Goal: Information Seeking & Learning: Learn about a topic

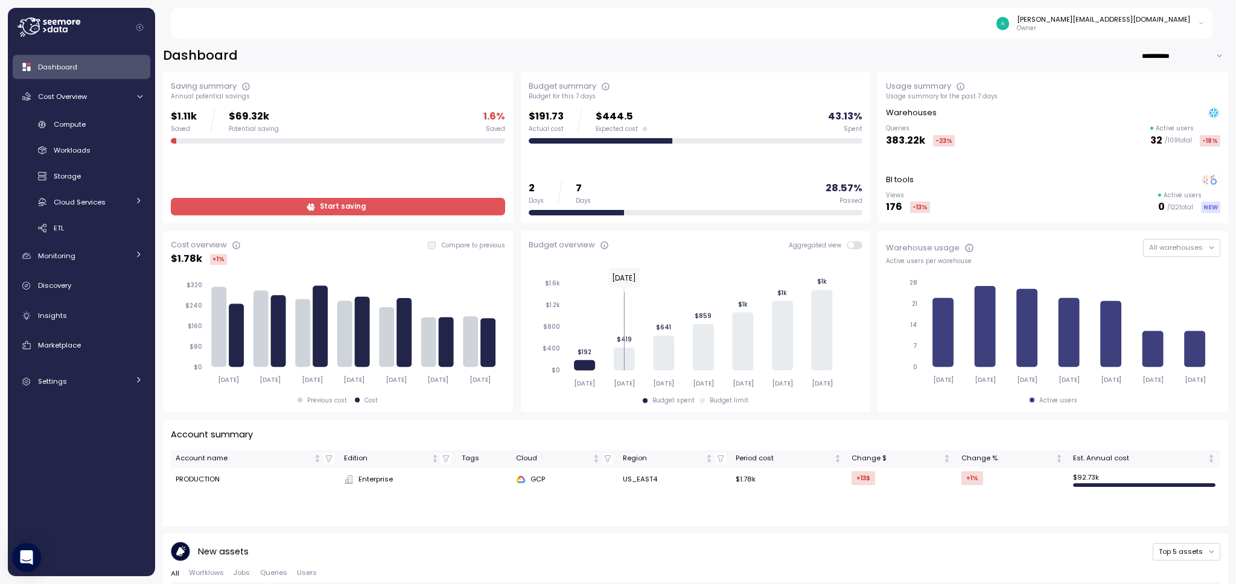
click at [436, 244] on label "Compare to previous" at bounding box center [470, 245] width 69 height 8
click at [1180, 45] on div "**********" at bounding box center [695, 307] width 1081 height 553
click at [1179, 56] on input "**********" at bounding box center [1185, 56] width 87 height 18
click at [1180, 93] on div "Last 30 days" at bounding box center [1175, 96] width 45 height 10
type input "**********"
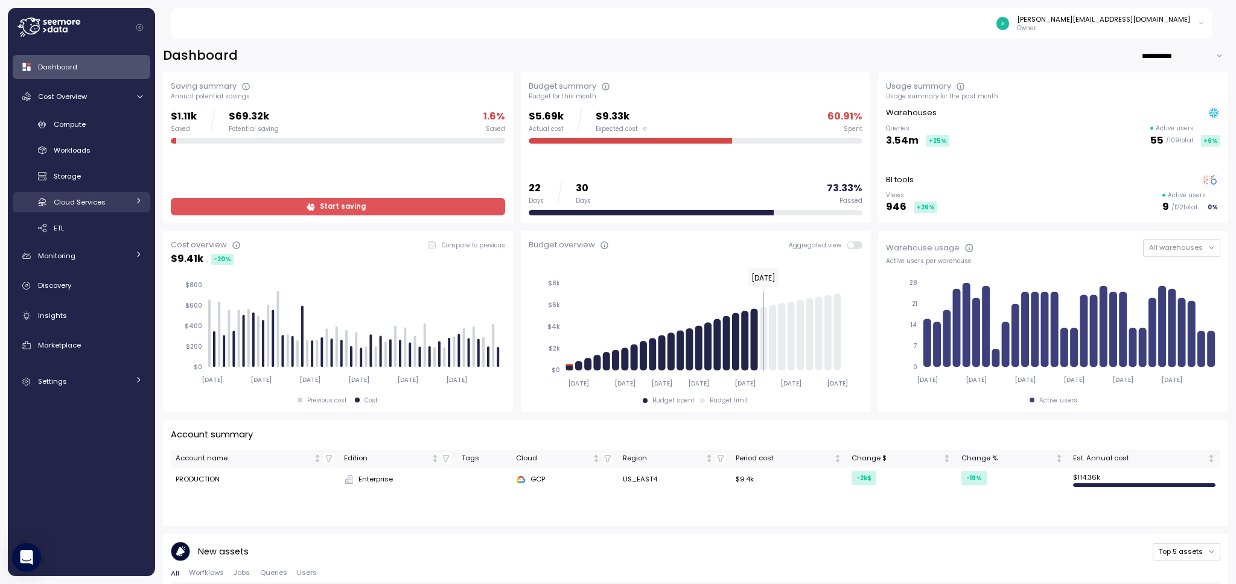
click at [141, 202] on icon at bounding box center [139, 201] width 8 height 8
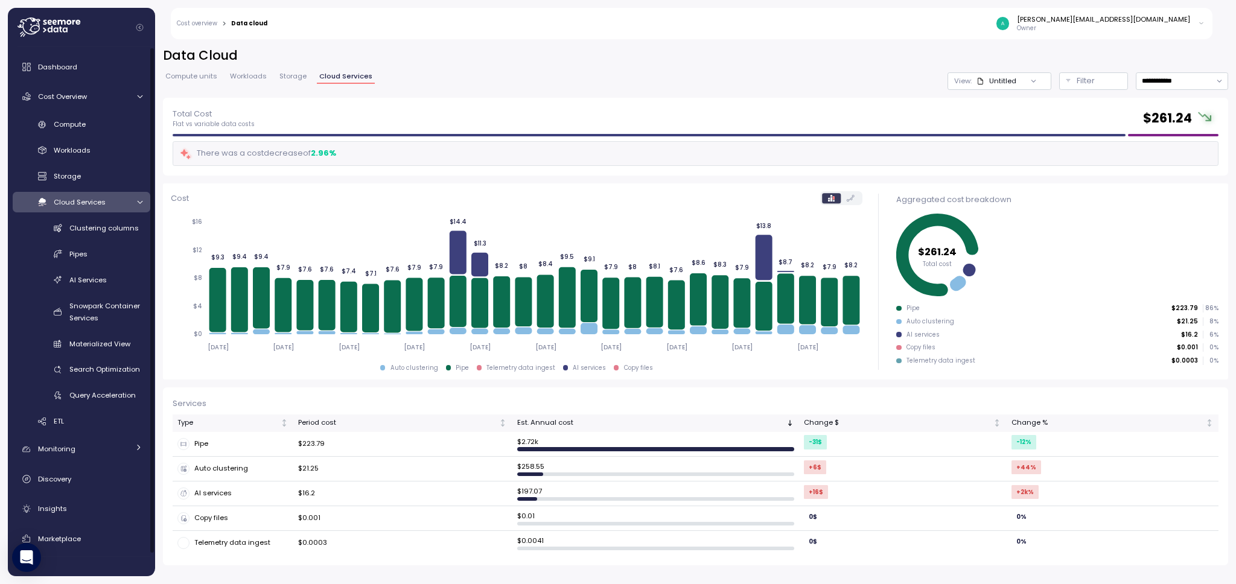
click at [141, 202] on icon at bounding box center [139, 202] width 5 height 3
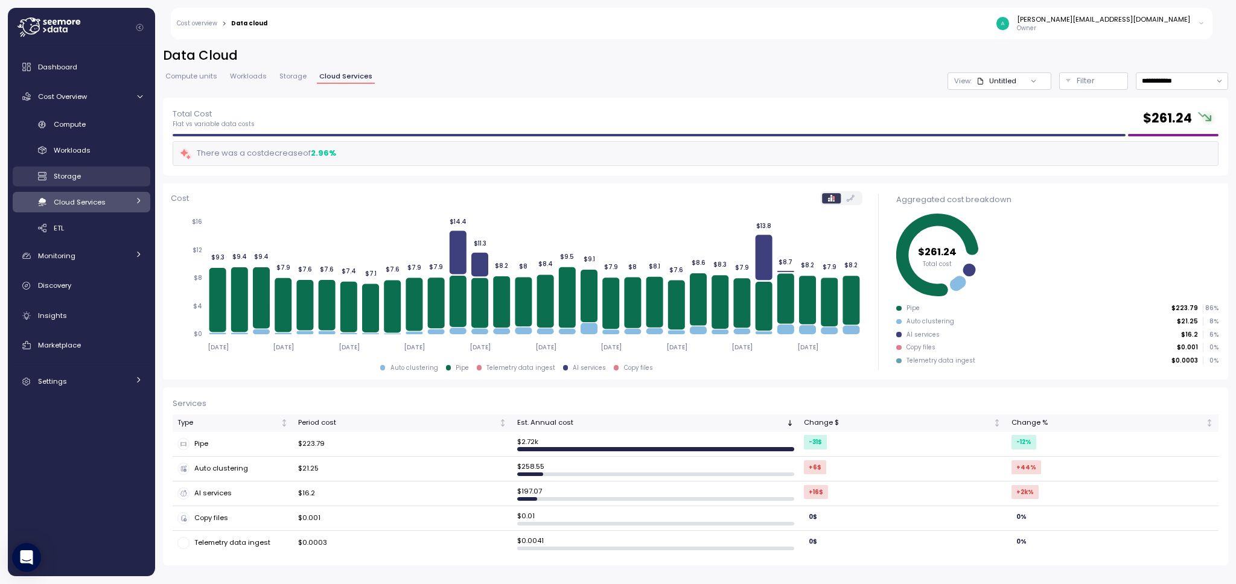
click at [108, 171] on div "Storage" at bounding box center [98, 176] width 89 height 12
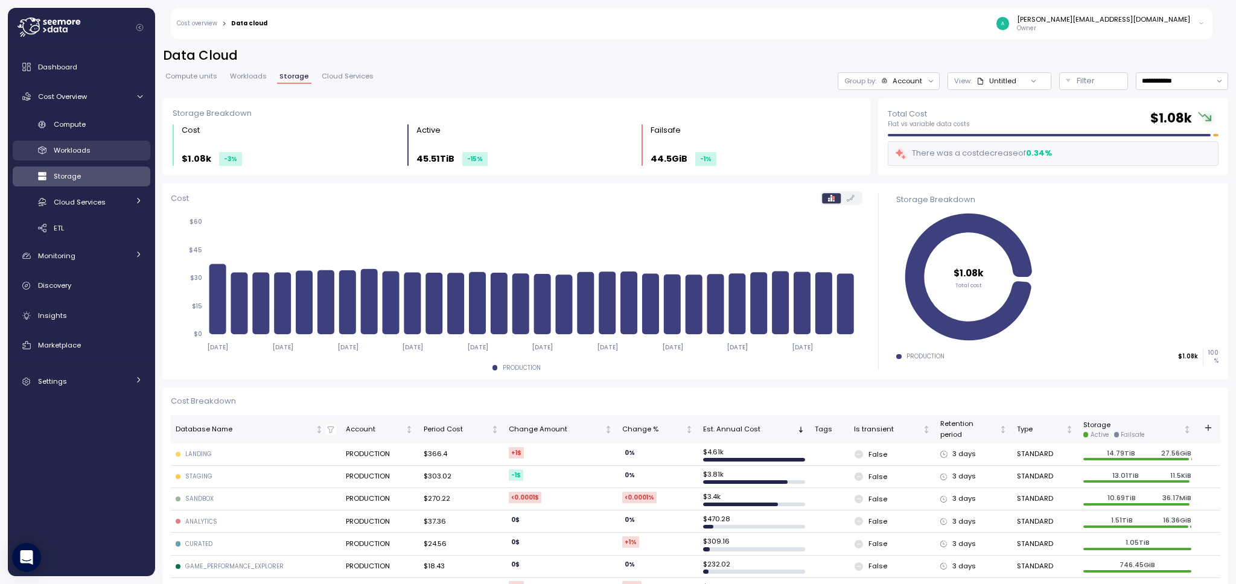
click at [112, 144] on div "Workloads" at bounding box center [98, 150] width 89 height 12
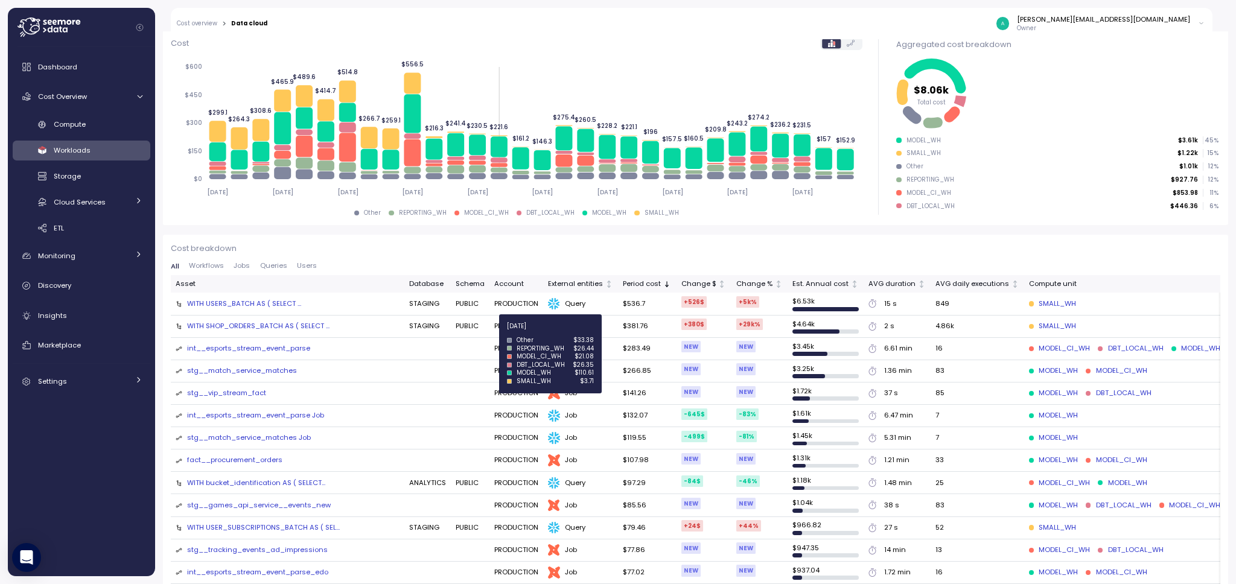
scroll to position [161, 0]
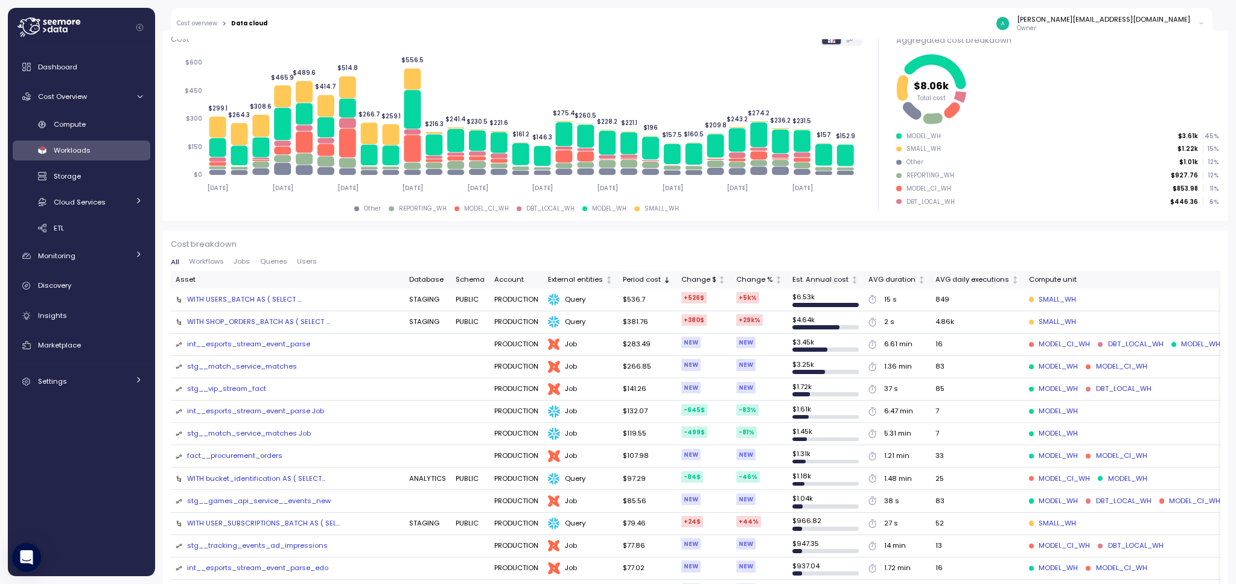
click at [663, 278] on icon "Sorted descending" at bounding box center [667, 280] width 8 height 8
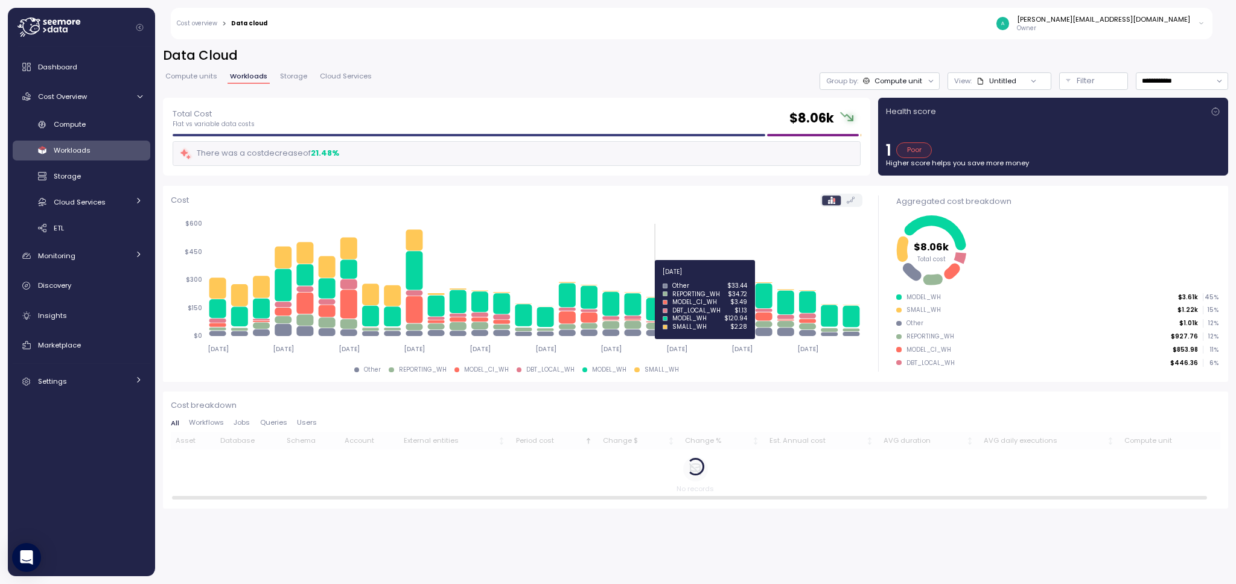
scroll to position [0, 0]
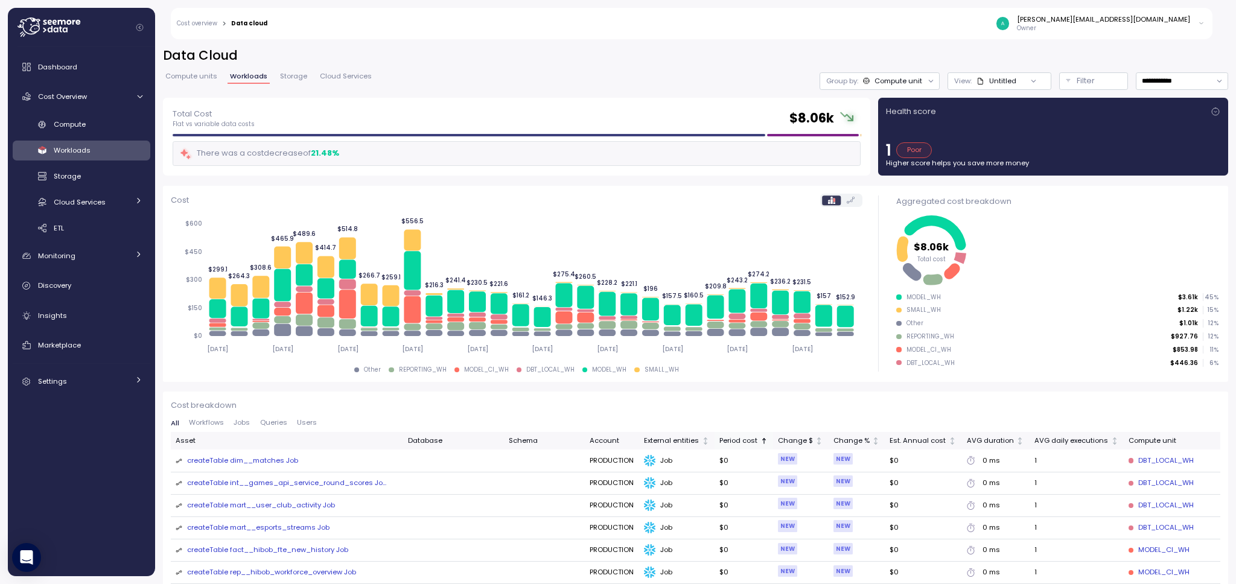
click at [740, 439] on div "Period cost" at bounding box center [739, 441] width 39 height 11
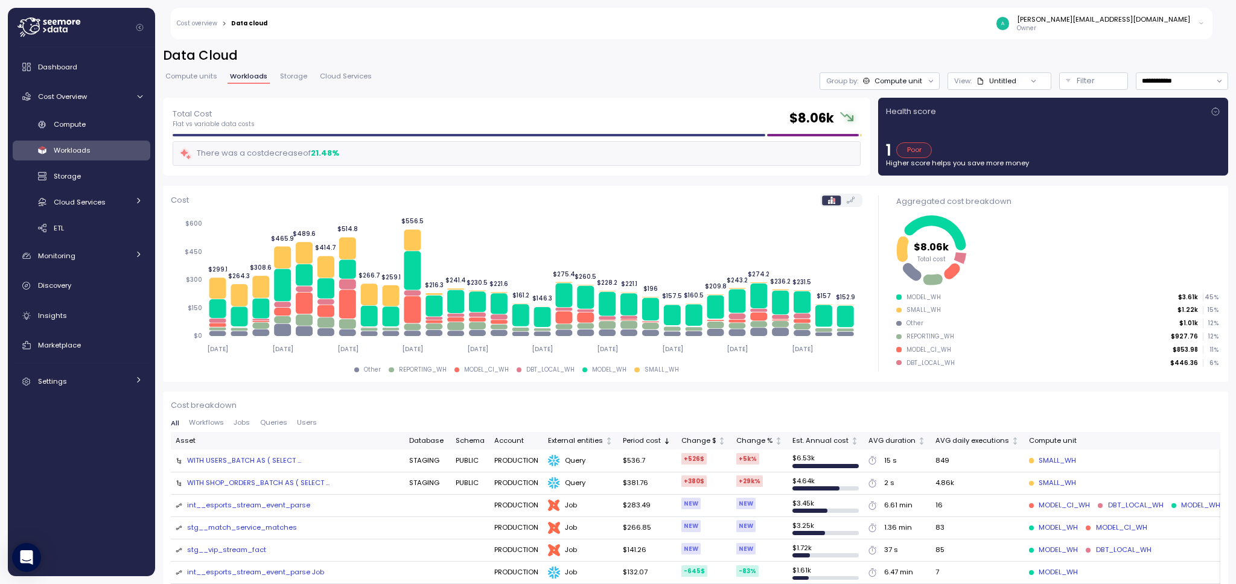
click at [918, 149] on div "Poor" at bounding box center [915, 150] width 36 height 16
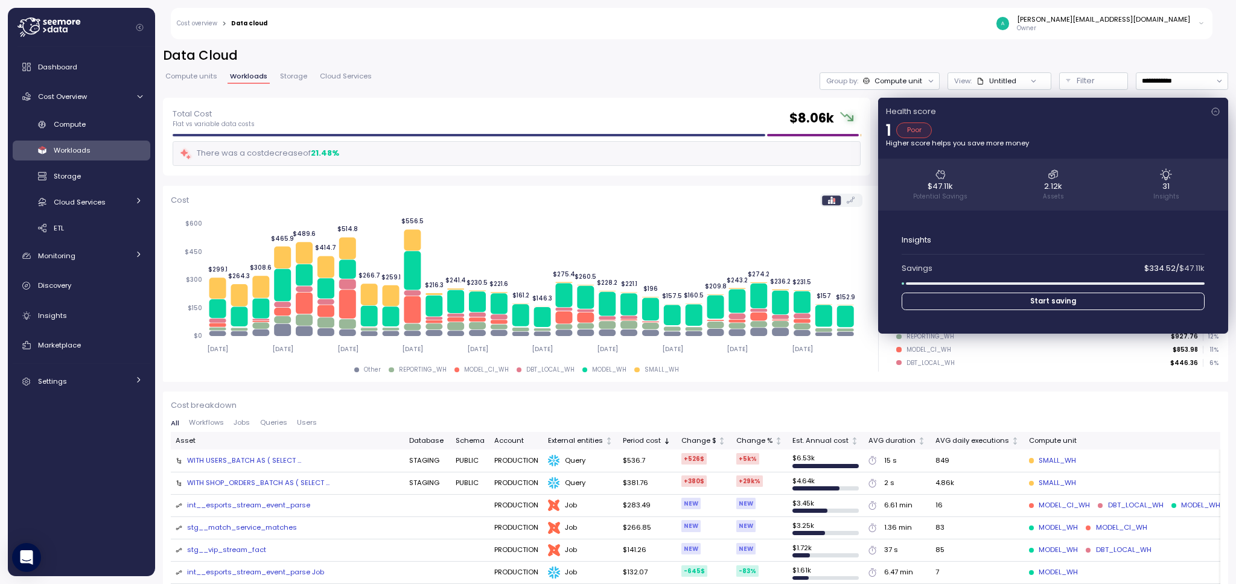
click at [904, 130] on div "Poor" at bounding box center [915, 131] width 36 height 16
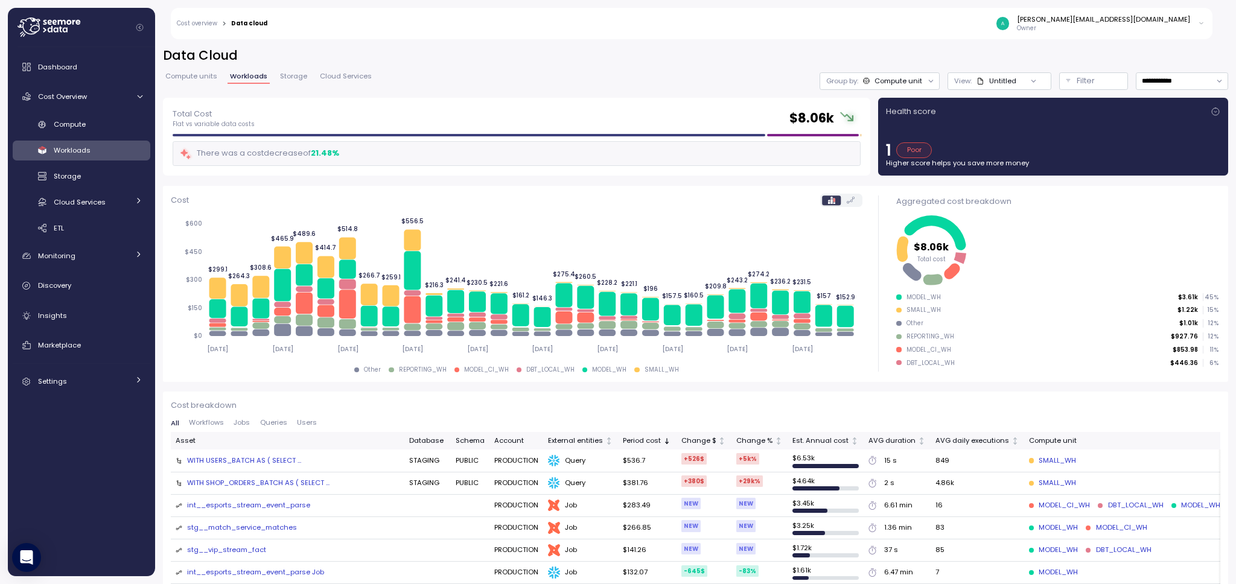
click at [910, 145] on div "Poor" at bounding box center [915, 150] width 36 height 16
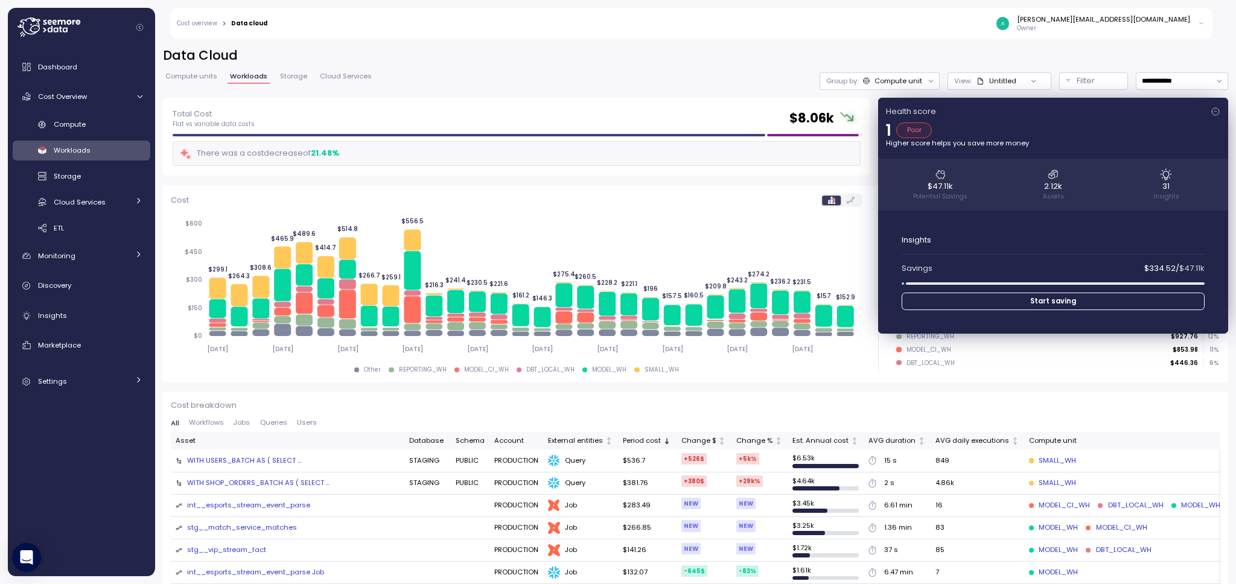
click at [946, 184] on div "$47.11k Potential Savings 2.12k Assets 31 Insights" at bounding box center [1053, 184] width 350 height 51
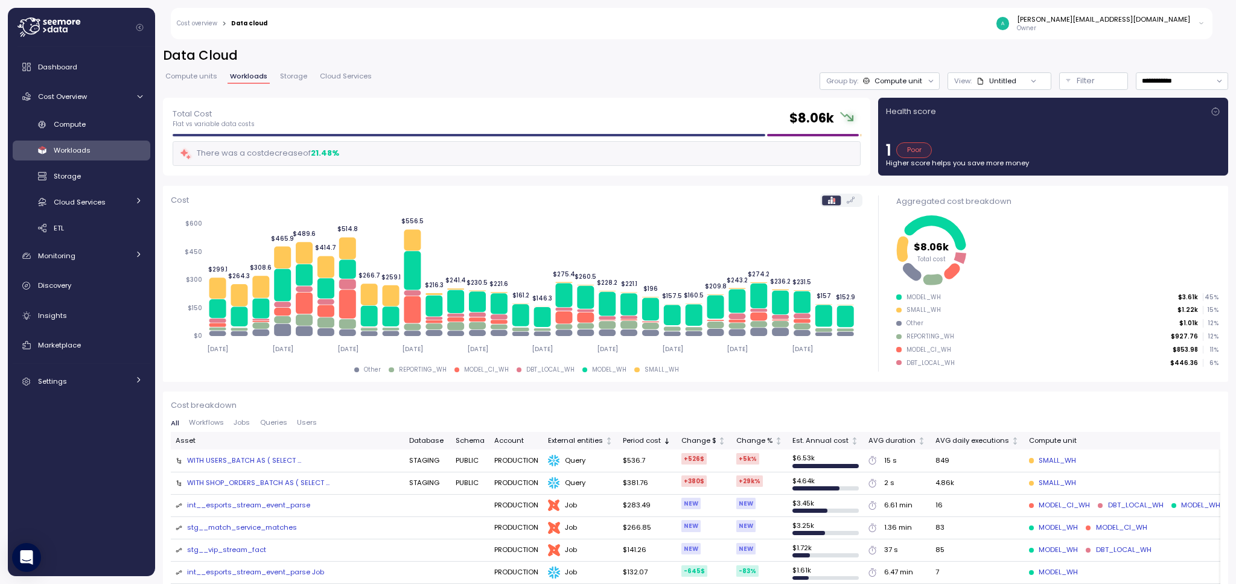
click at [952, 162] on p "Higher score helps you save more money" at bounding box center [1053, 163] width 334 height 10
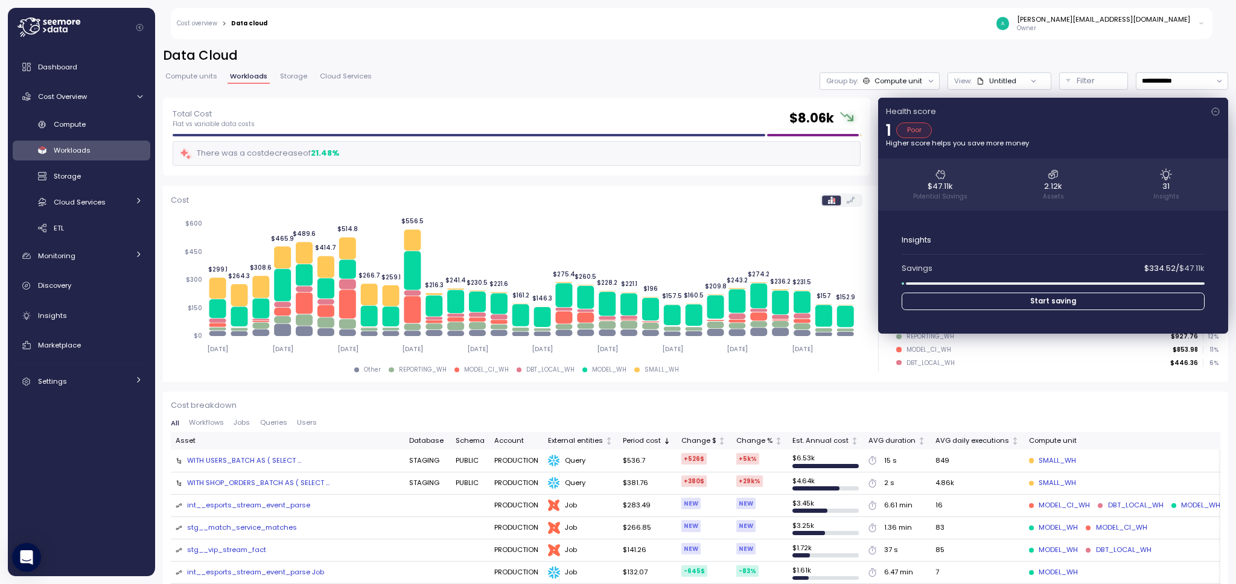
click at [1102, 294] on span "Start saving" at bounding box center [1054, 301] width 284 height 16
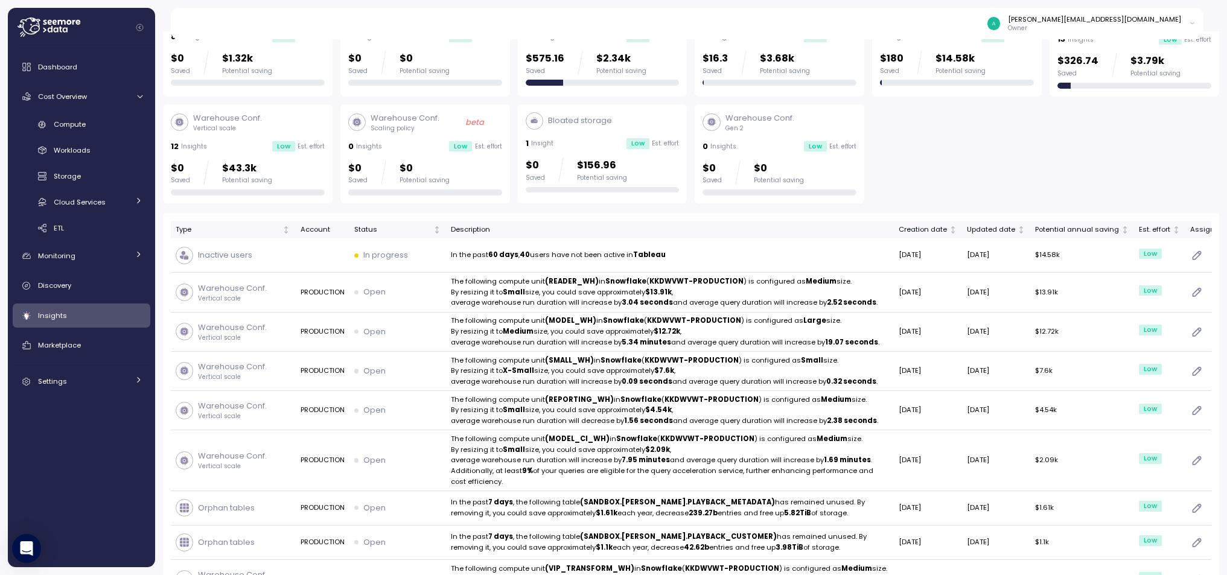
scroll to position [100, 0]
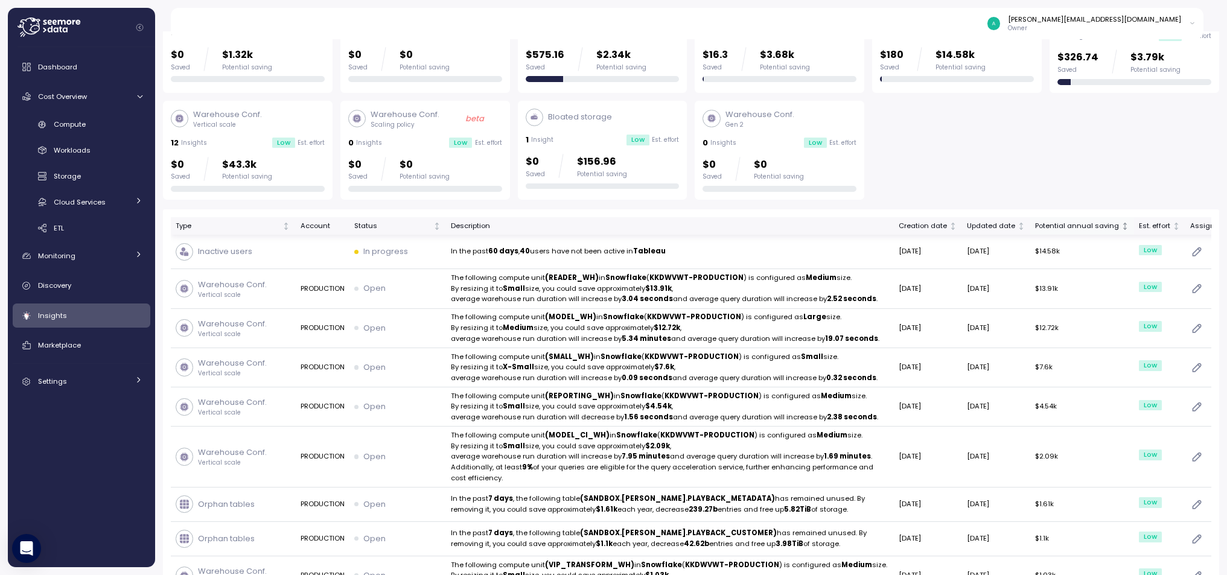
click at [1035, 229] on div "Potential annual saving" at bounding box center [1077, 226] width 84 height 11
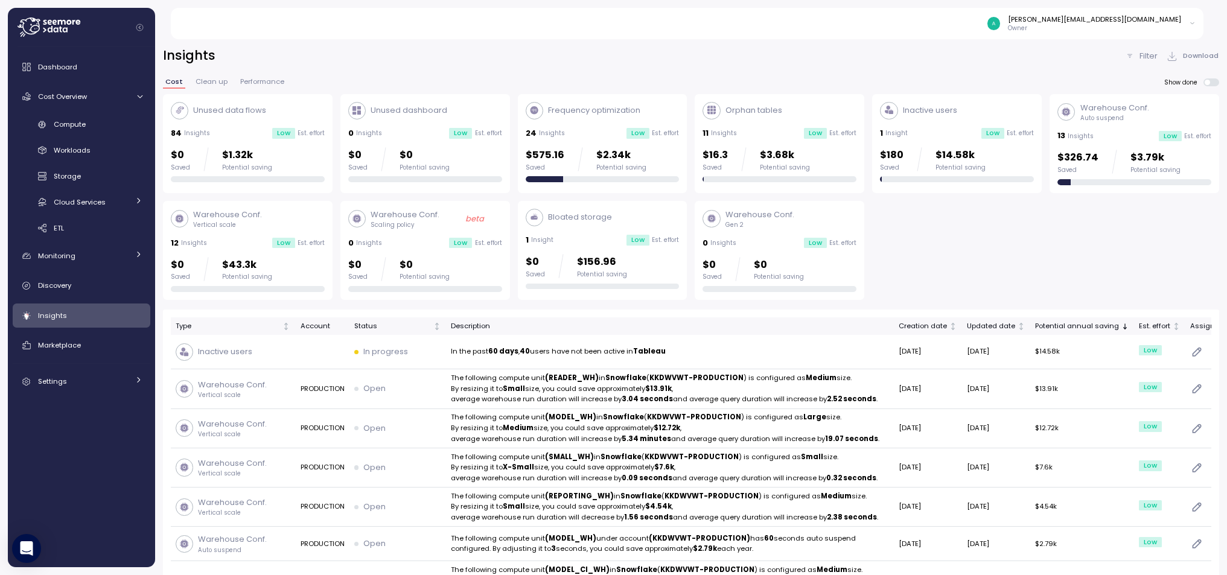
click at [652, 174] on div "$575.16 Saved $2.34k Potential saving" at bounding box center [603, 164] width 154 height 35
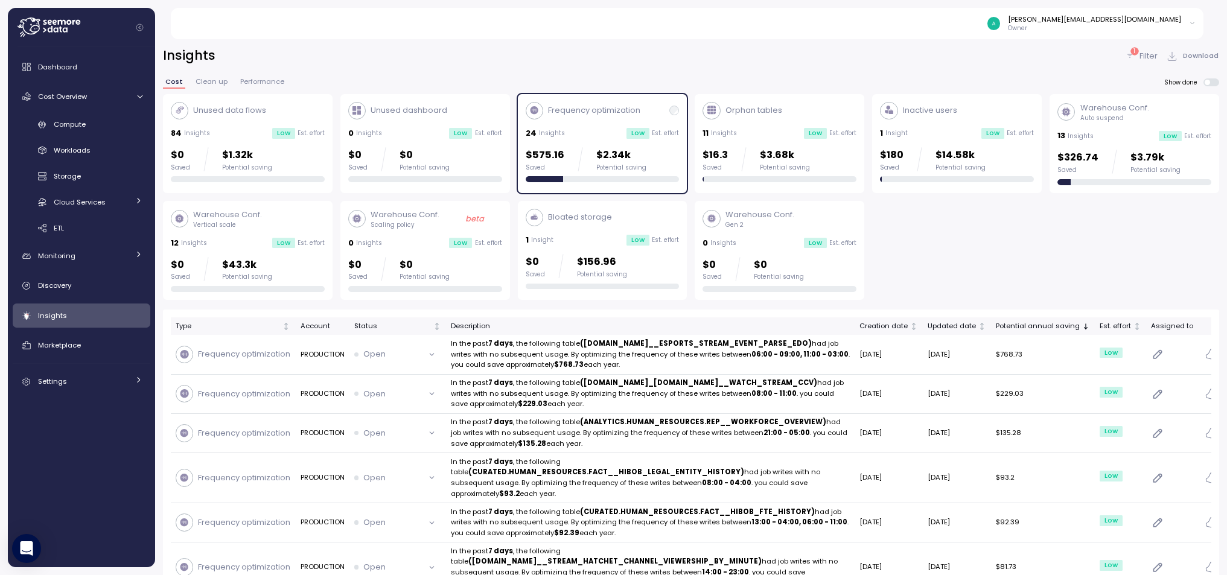
click at [653, 167] on div "$575.16 Saved $2.34k Potential saving" at bounding box center [603, 159] width 154 height 24
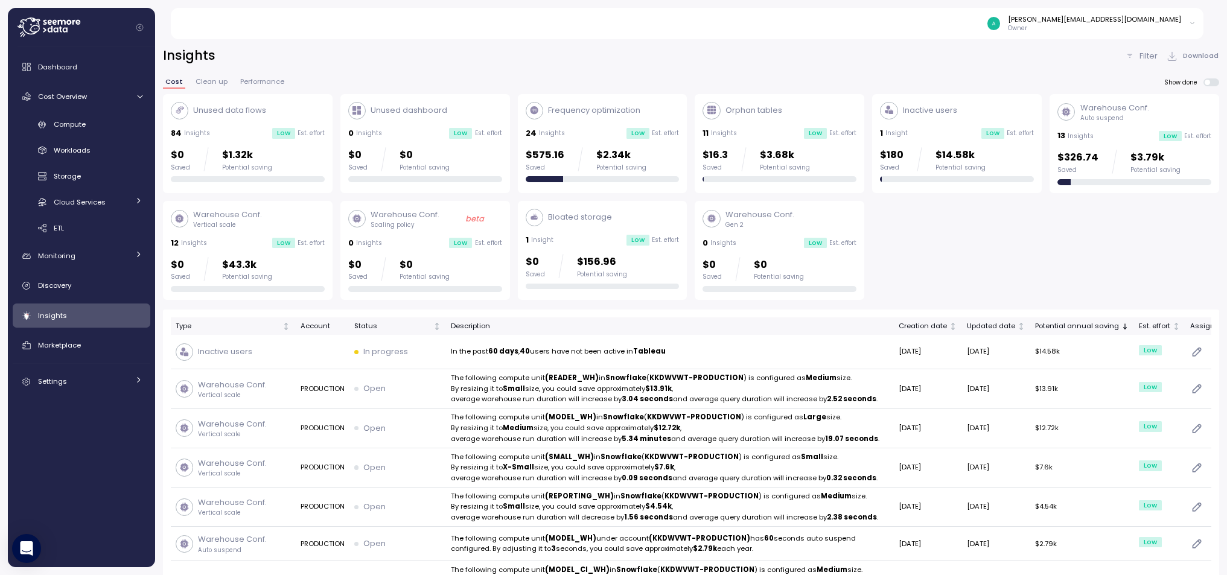
click at [903, 154] on p "$180" at bounding box center [892, 155] width 24 height 16
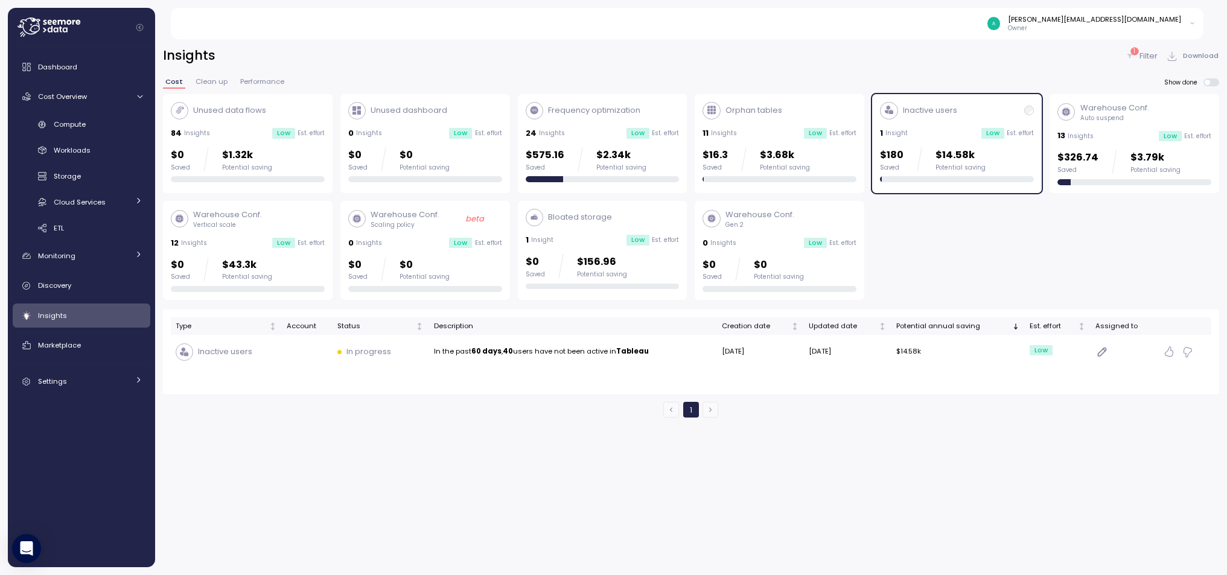
click at [796, 161] on p "$3.68k" at bounding box center [785, 155] width 50 height 16
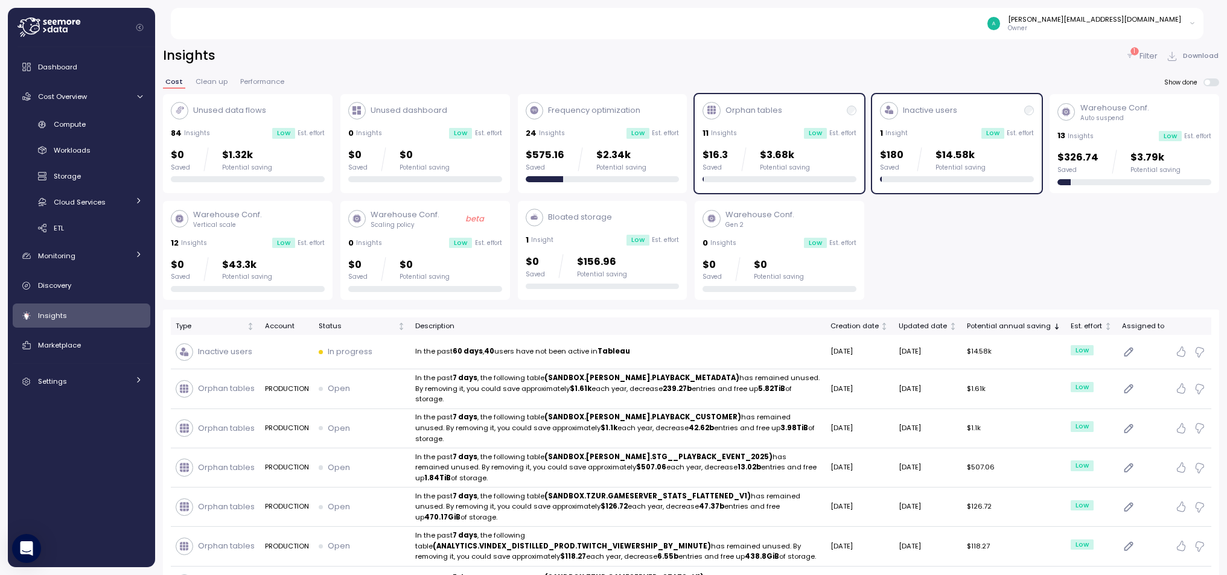
click at [796, 161] on p "$3.68k" at bounding box center [785, 155] width 50 height 16
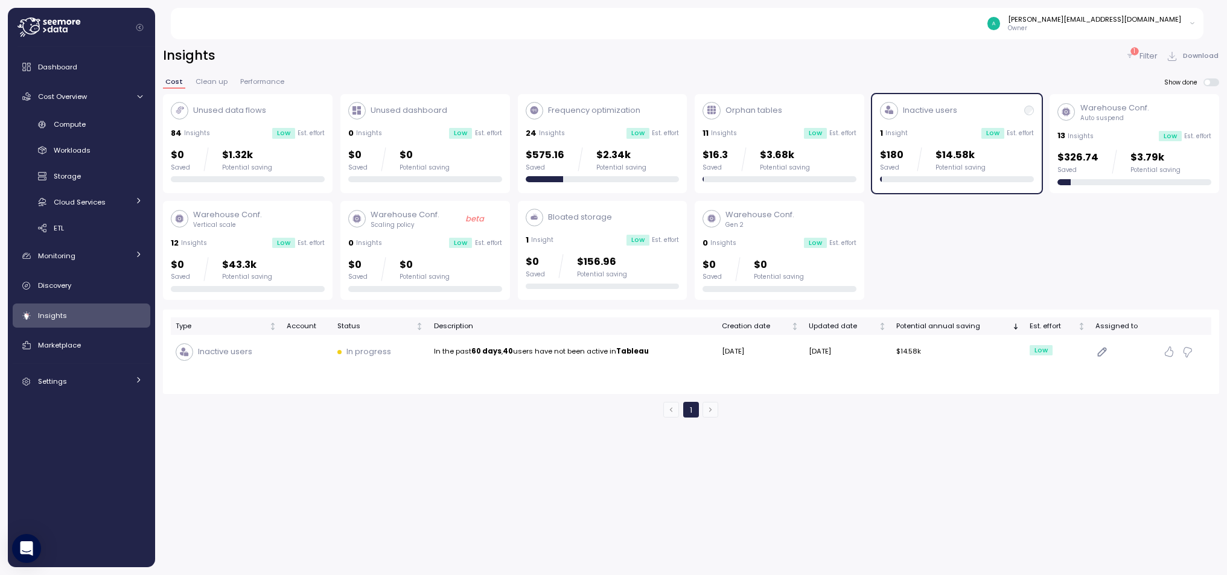
click at [1104, 127] on div "Warehouse Conf. Auto suspend 13 Insights Low Est. effort $326.74 Saved $3.79k P…" at bounding box center [1135, 143] width 154 height 83
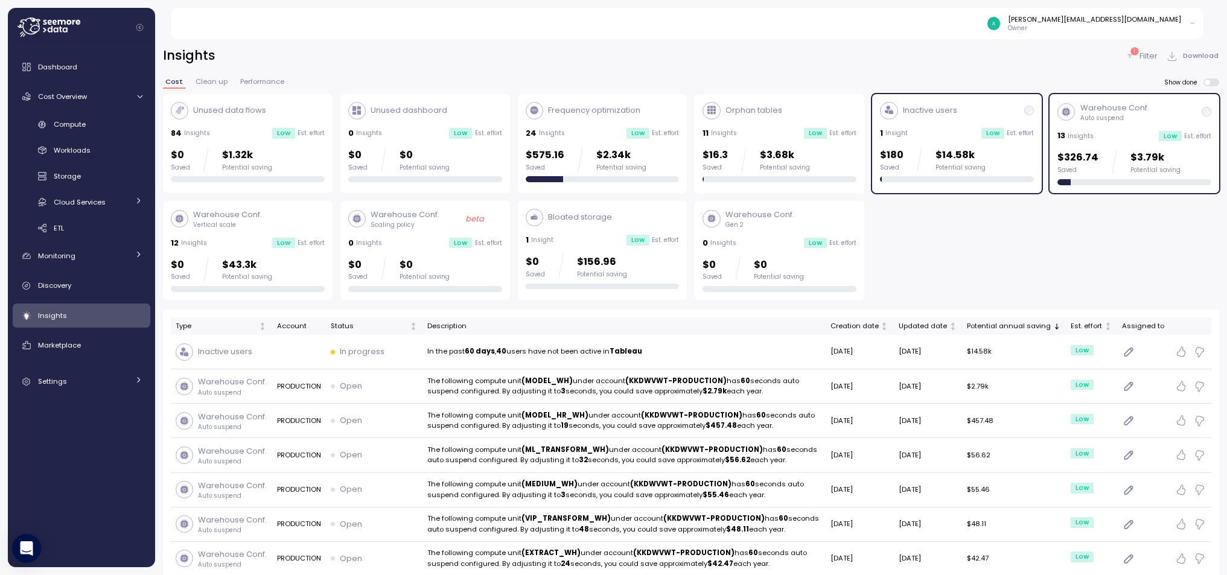
click at [991, 152] on div "$180 Saved $14.58k Potential saving" at bounding box center [957, 159] width 154 height 24
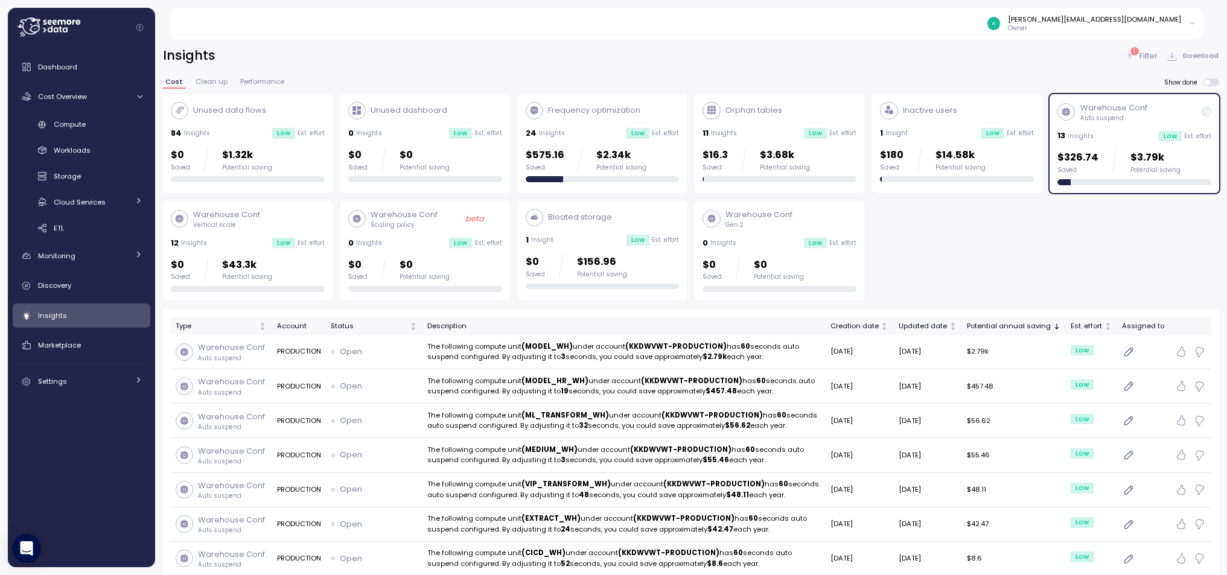
click at [1139, 59] on div "1 Filter" at bounding box center [1141, 56] width 33 height 12
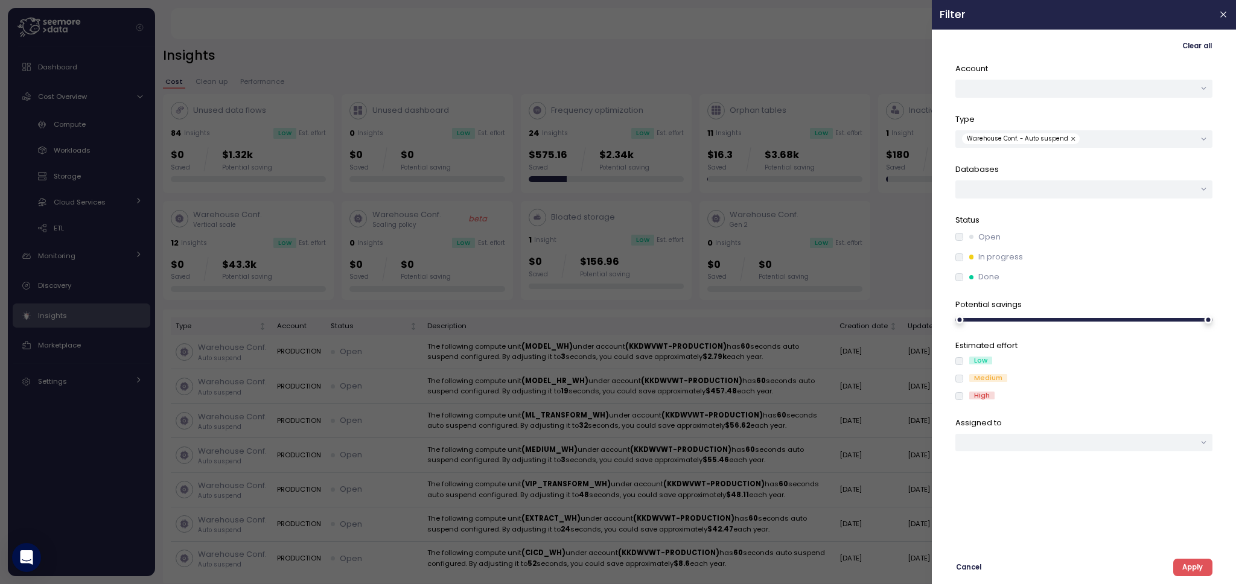
click at [874, 174] on div at bounding box center [618, 292] width 1236 height 584
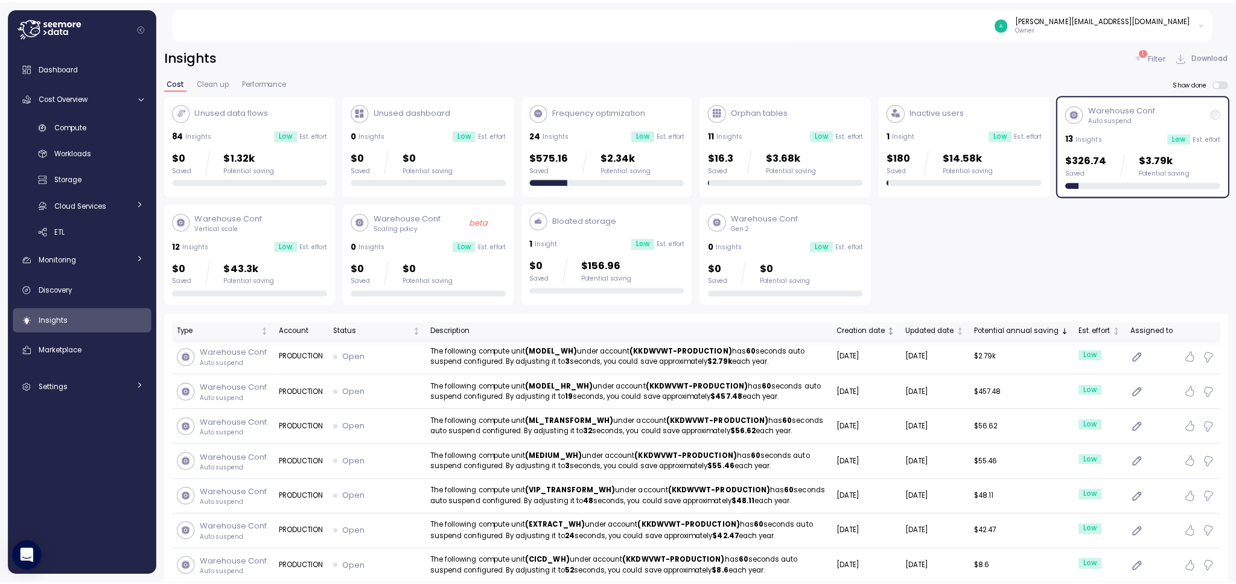
scroll to position [31, 0]
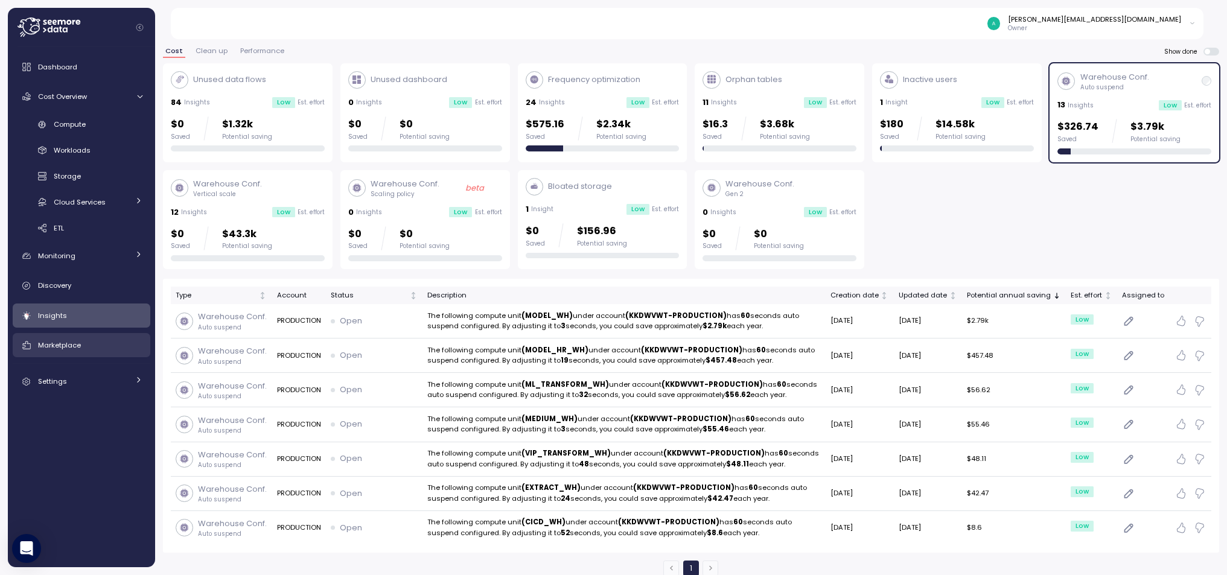
click at [77, 351] on link "Marketplace" at bounding box center [82, 345] width 138 height 24
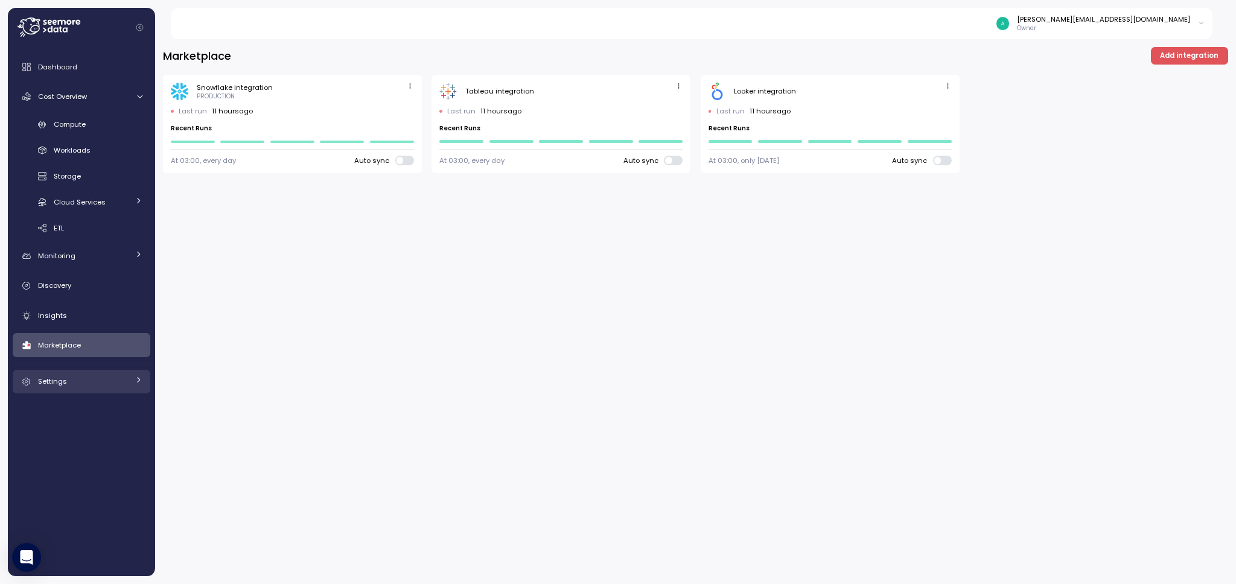
click at [79, 384] on div "Settings" at bounding box center [83, 382] width 91 height 12
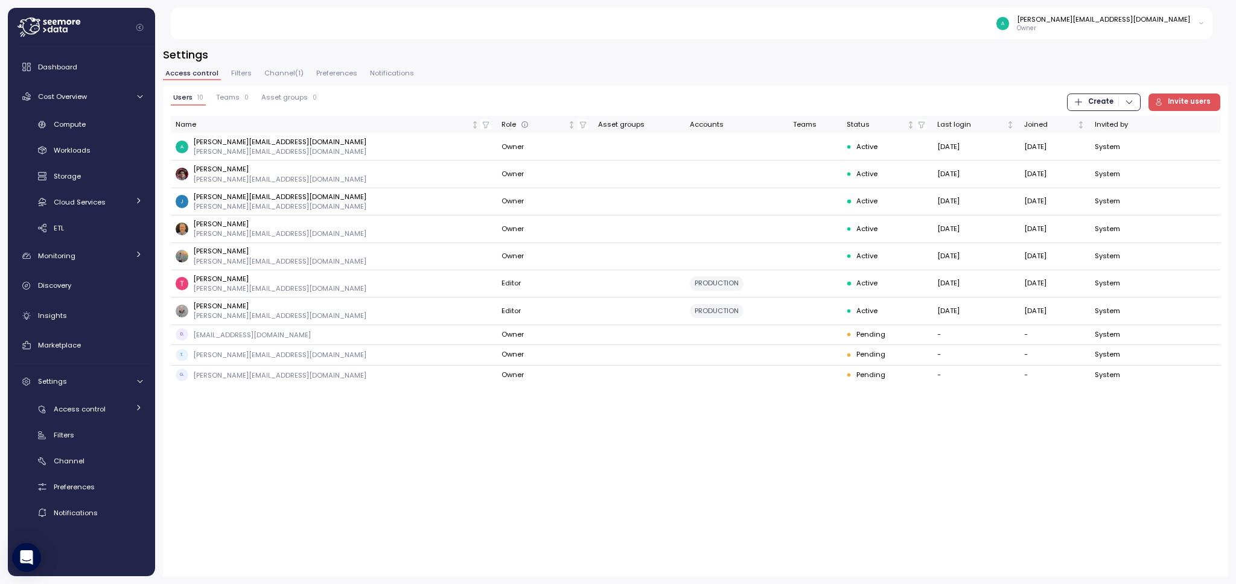
click at [1183, 28] on p "Owner" at bounding box center [1103, 28] width 173 height 8
click at [1178, 48] on div "User settings" at bounding box center [1176, 48] width 46 height 11
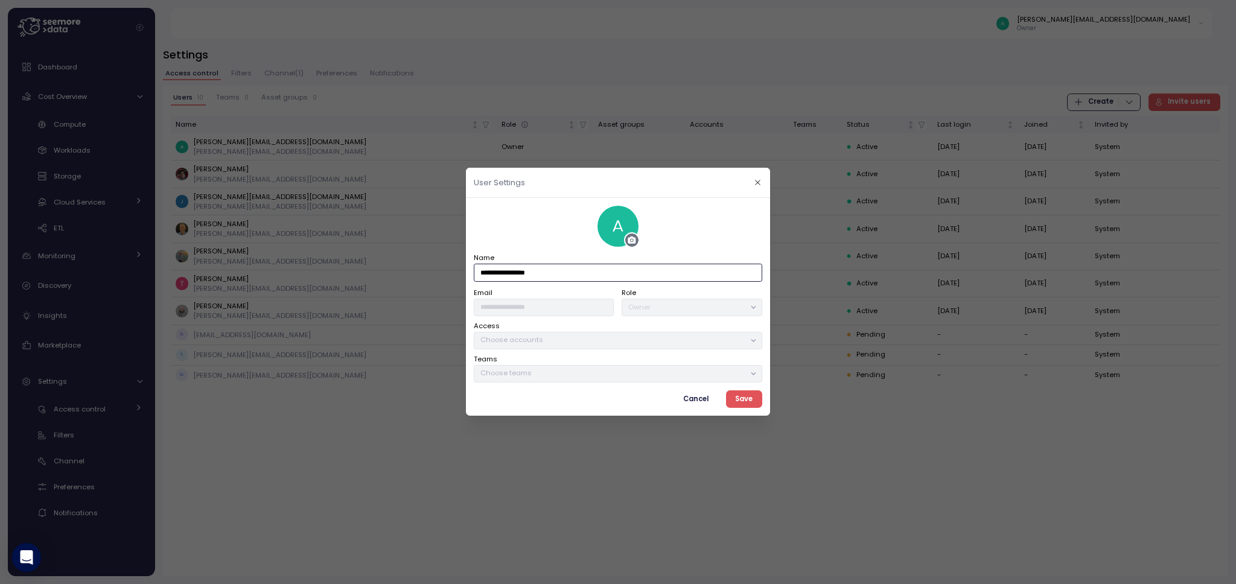
click at [557, 270] on input "**********" at bounding box center [618, 273] width 289 height 18
drag, startPoint x: 592, startPoint y: 272, endPoint x: 433, endPoint y: 270, distance: 158.8
click at [433, 584] on div "**********" at bounding box center [618, 584] width 1236 height 0
click at [585, 376] on p "Choose teams" at bounding box center [613, 374] width 264 height 10
click at [630, 333] on div "Choose accounts" at bounding box center [618, 341] width 289 height 18
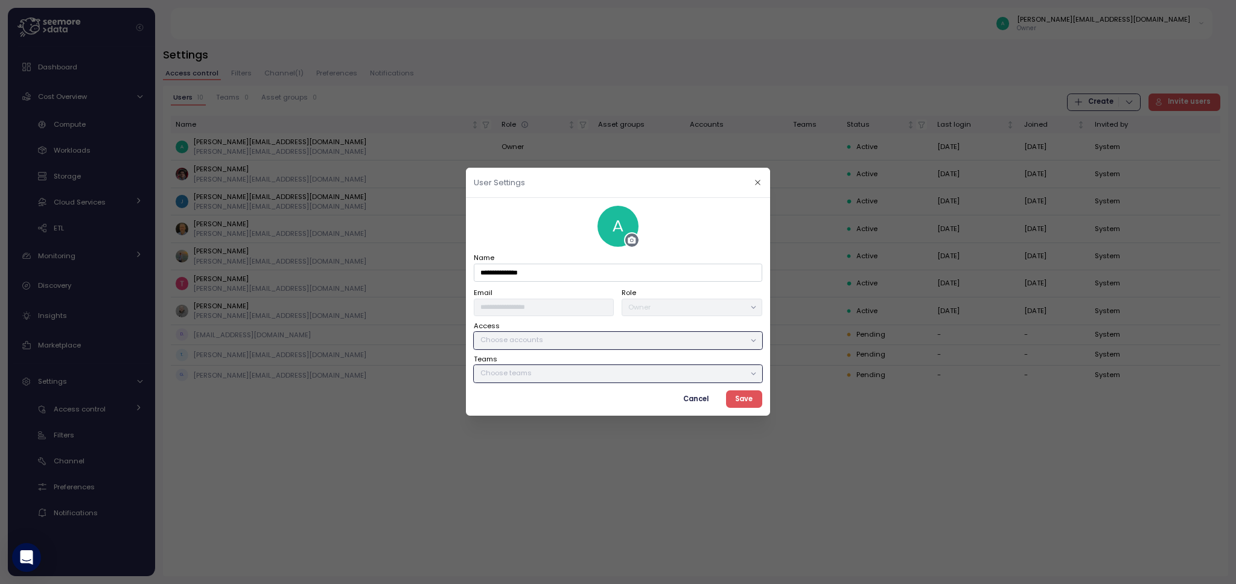
click at [750, 400] on span "Save" at bounding box center [744, 399] width 18 height 16
type input "**********"
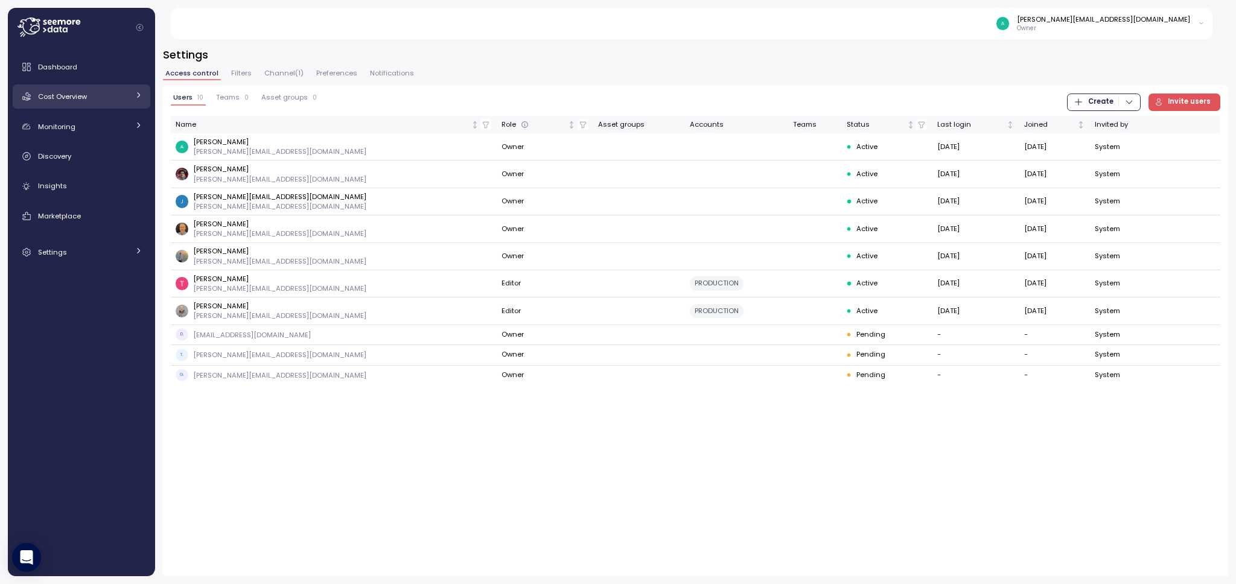
click at [126, 96] on div "Cost Overview" at bounding box center [83, 97] width 91 height 12
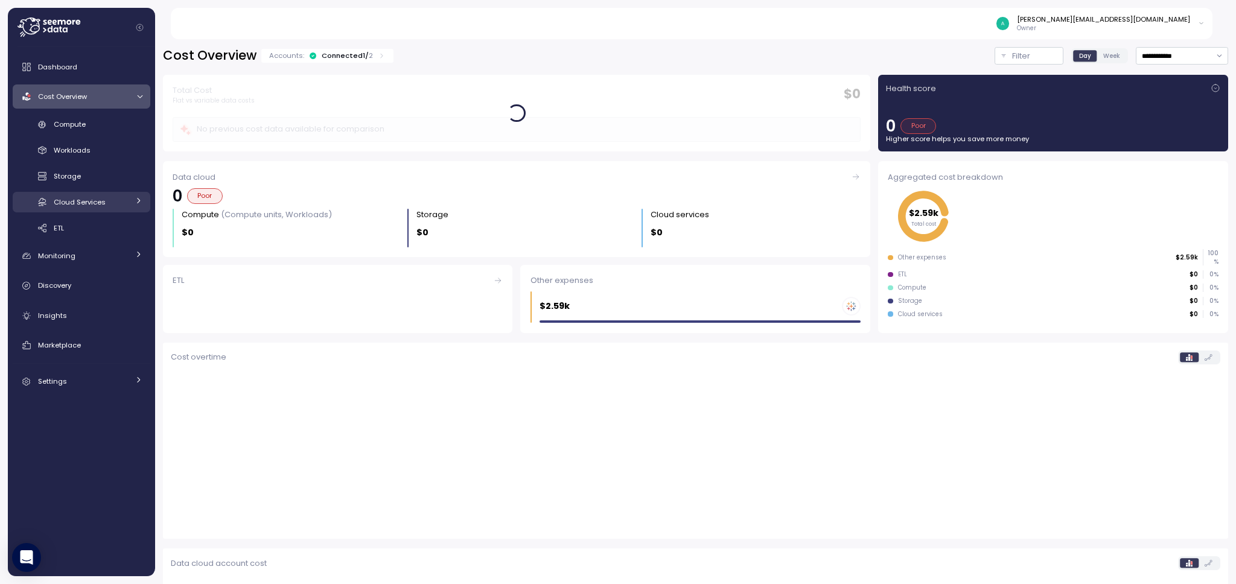
click at [110, 203] on div "Cloud Services" at bounding box center [91, 202] width 75 height 12
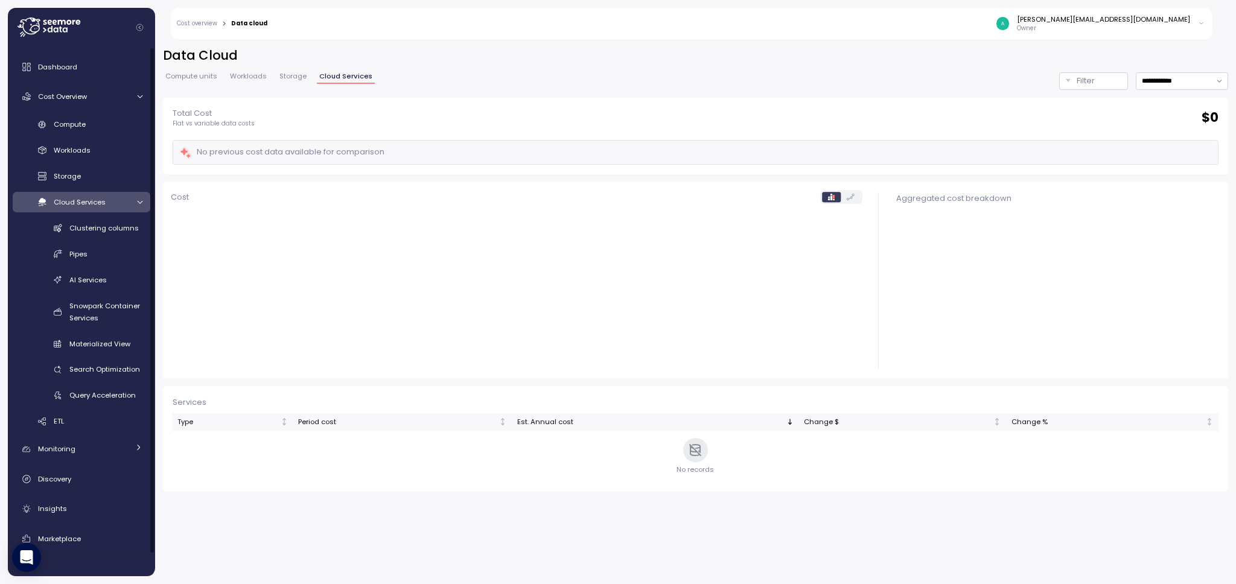
click at [79, 432] on div "Dashboard Cost Overview Compute Workloads Storage Cloud Services Clustering col…" at bounding box center [82, 321] width 138 height 533
click at [79, 421] on div "ETL" at bounding box center [98, 421] width 89 height 12
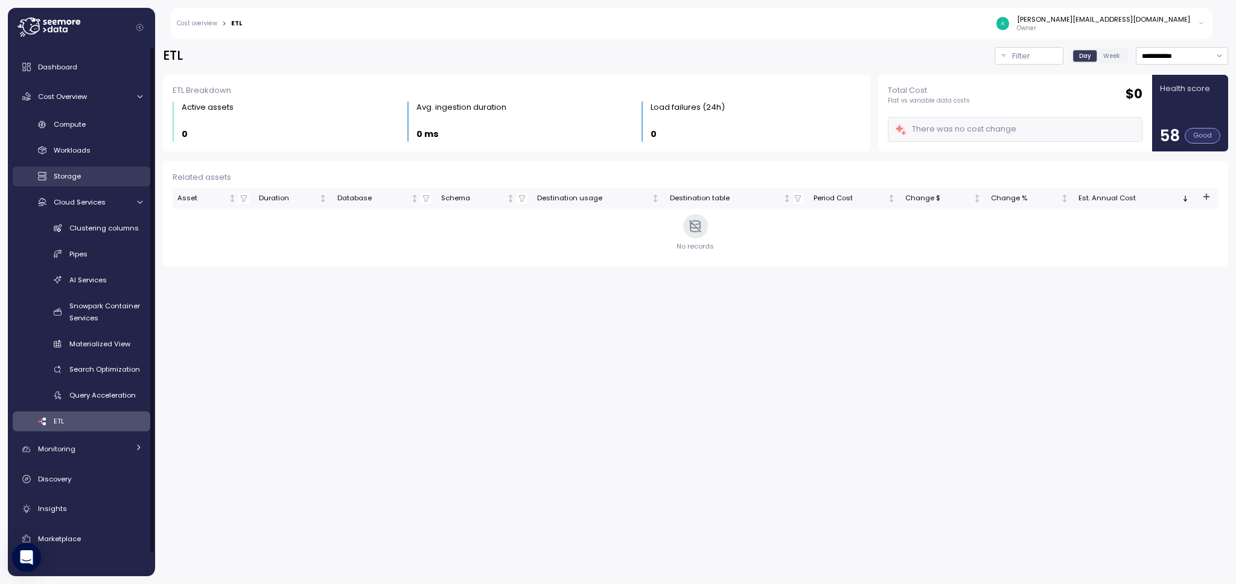
click at [89, 173] on div "Storage" at bounding box center [98, 176] width 89 height 12
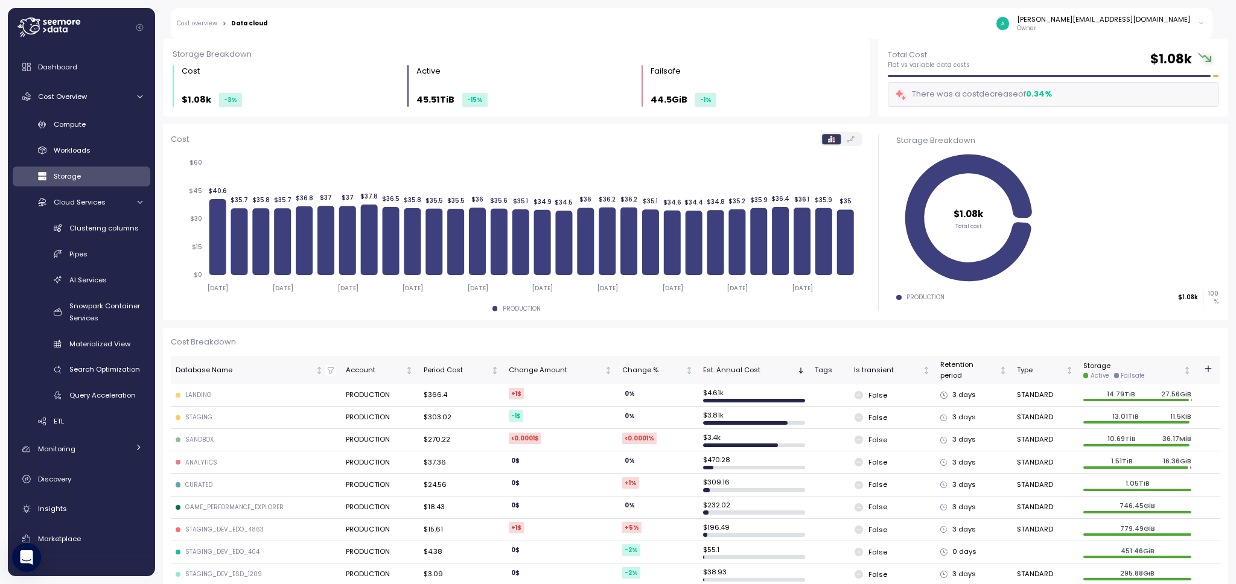
scroll to position [59, 0]
click at [101, 254] on div "Pipes" at bounding box center [105, 254] width 73 height 12
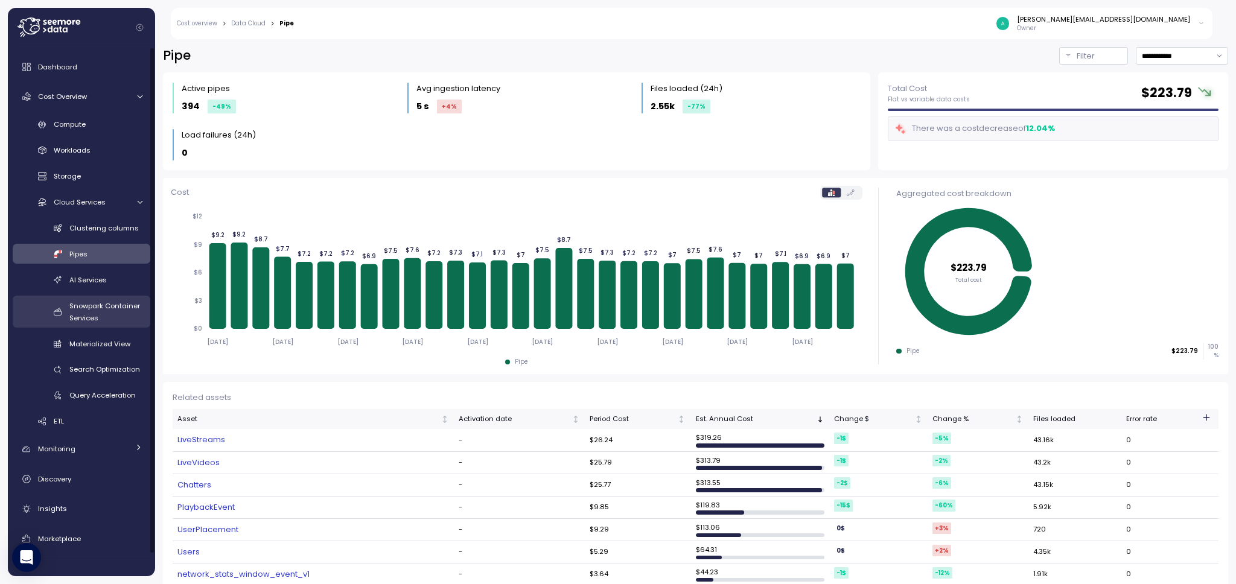
click at [100, 318] on div "Snowpark Container Services" at bounding box center [105, 312] width 73 height 24
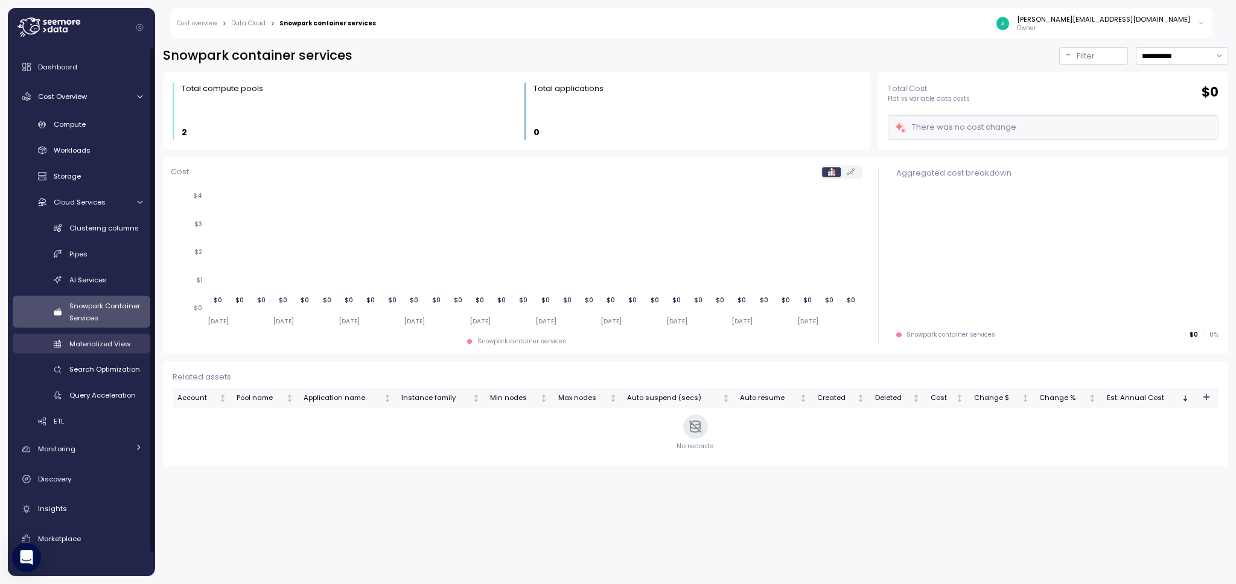
click at [104, 348] on span "Materialized View" at bounding box center [99, 344] width 61 height 10
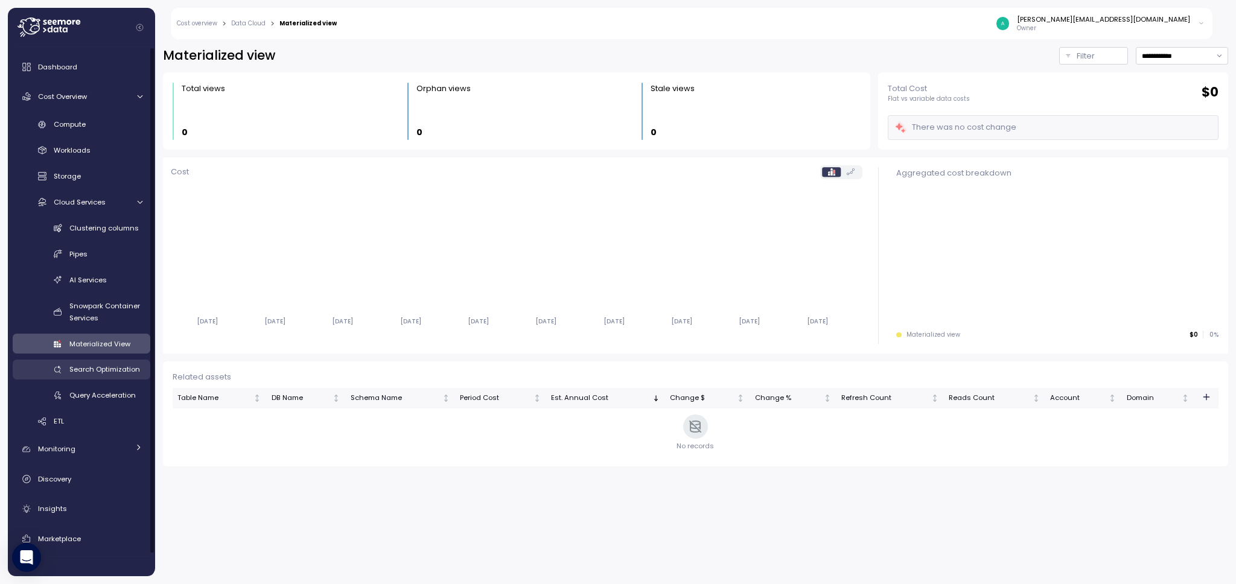
click at [108, 373] on span "Search Optimization" at bounding box center [104, 370] width 71 height 10
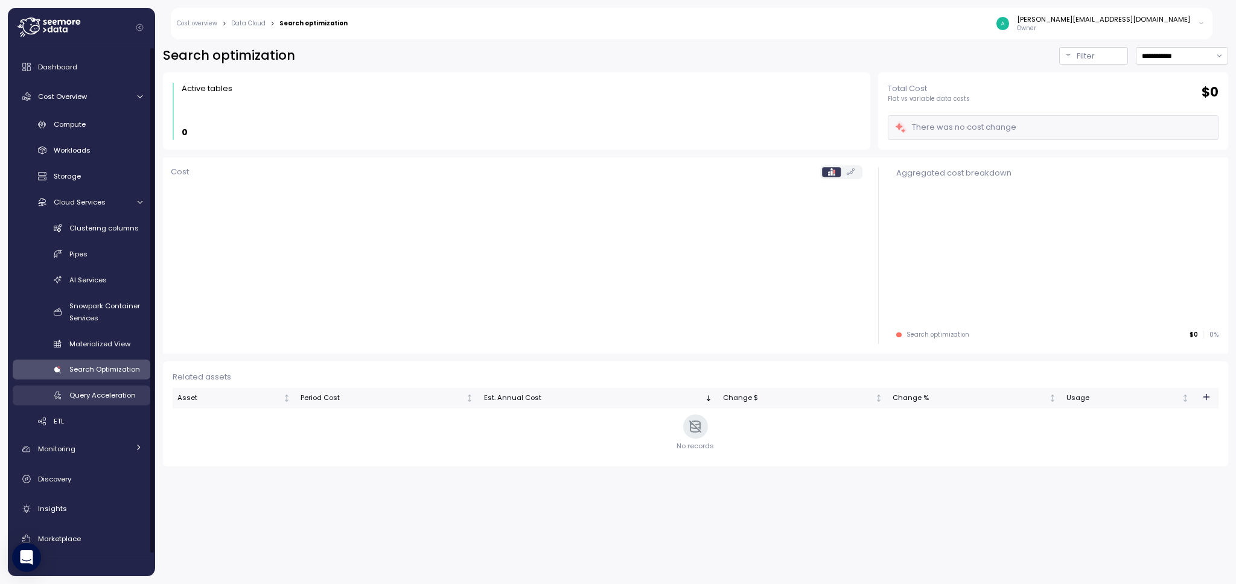
click at [110, 397] on span "Query Acceleration" at bounding box center [102, 396] width 66 height 10
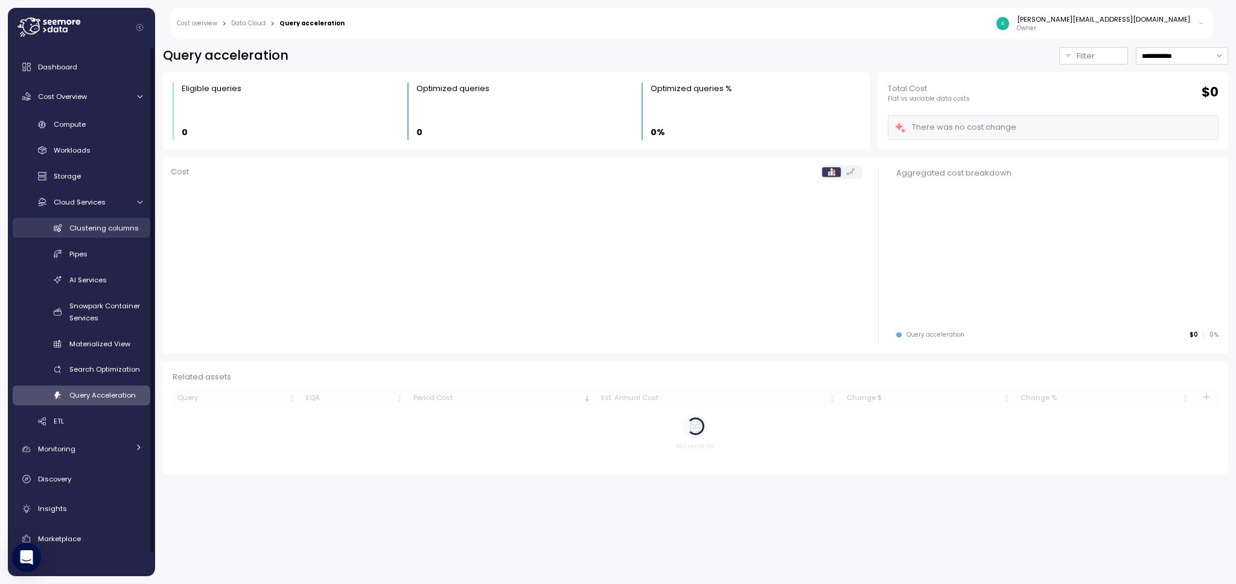
click at [106, 231] on span "Clustering columns" at bounding box center [103, 228] width 69 height 10
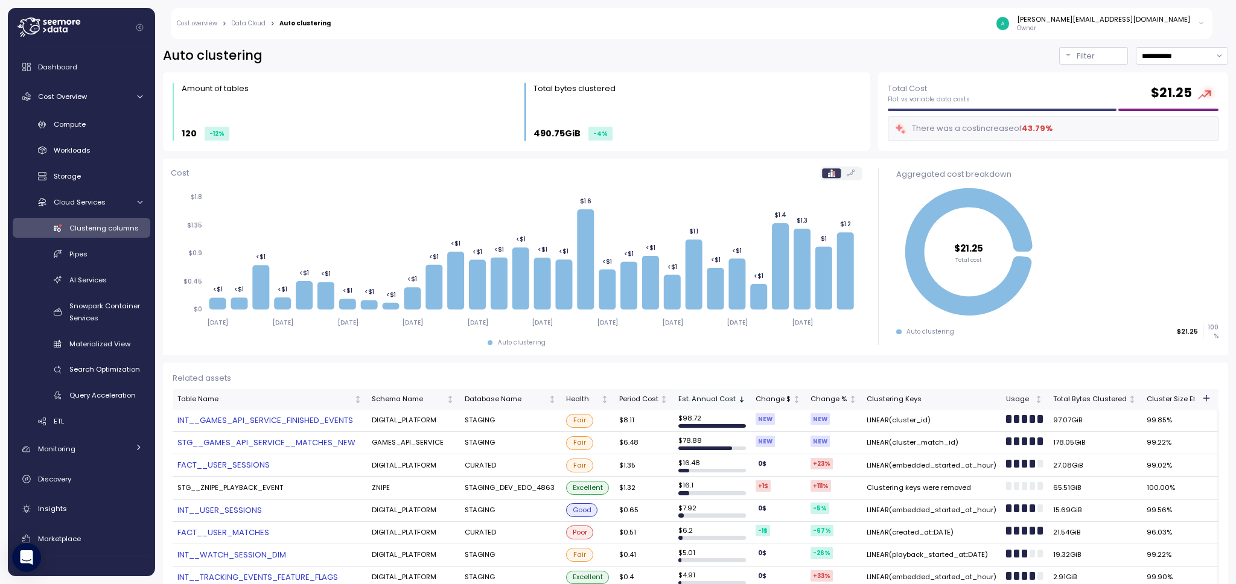
click at [700, 398] on div "Est. Annual Cost" at bounding box center [707, 399] width 57 height 11
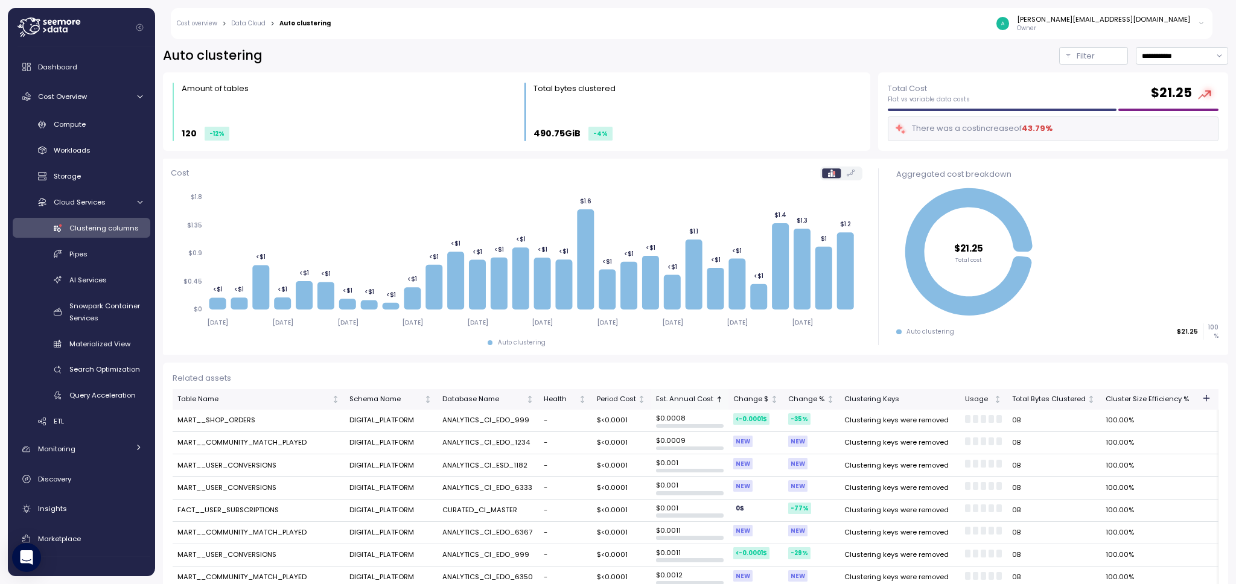
click at [700, 398] on div "Est. Annual Cost" at bounding box center [684, 399] width 57 height 11
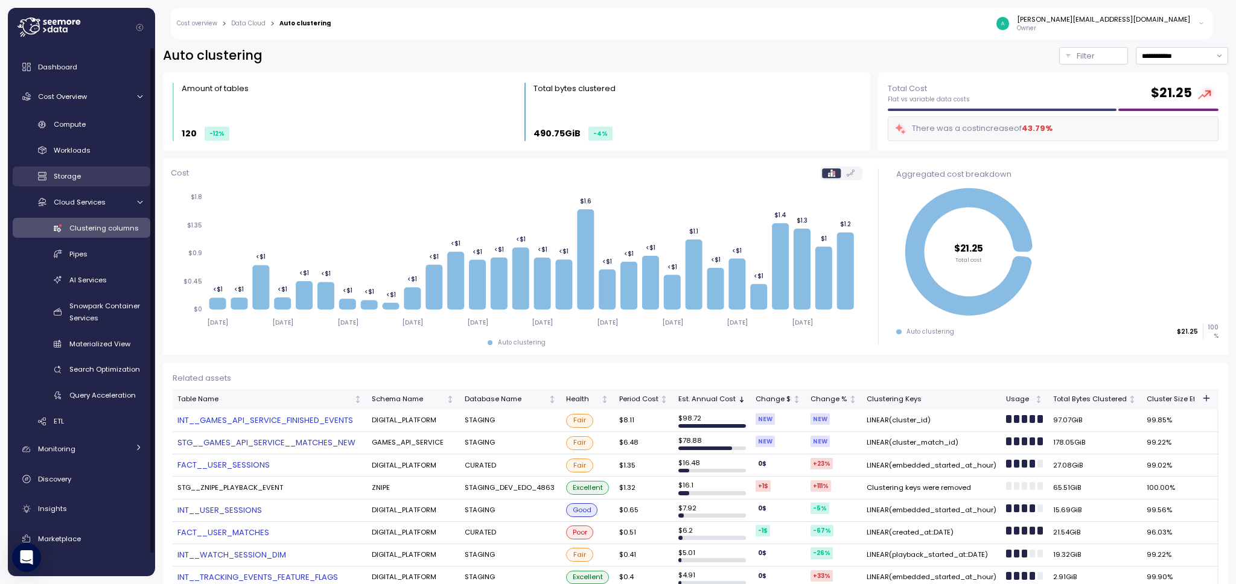
click at [103, 172] on div "Storage" at bounding box center [98, 176] width 89 height 12
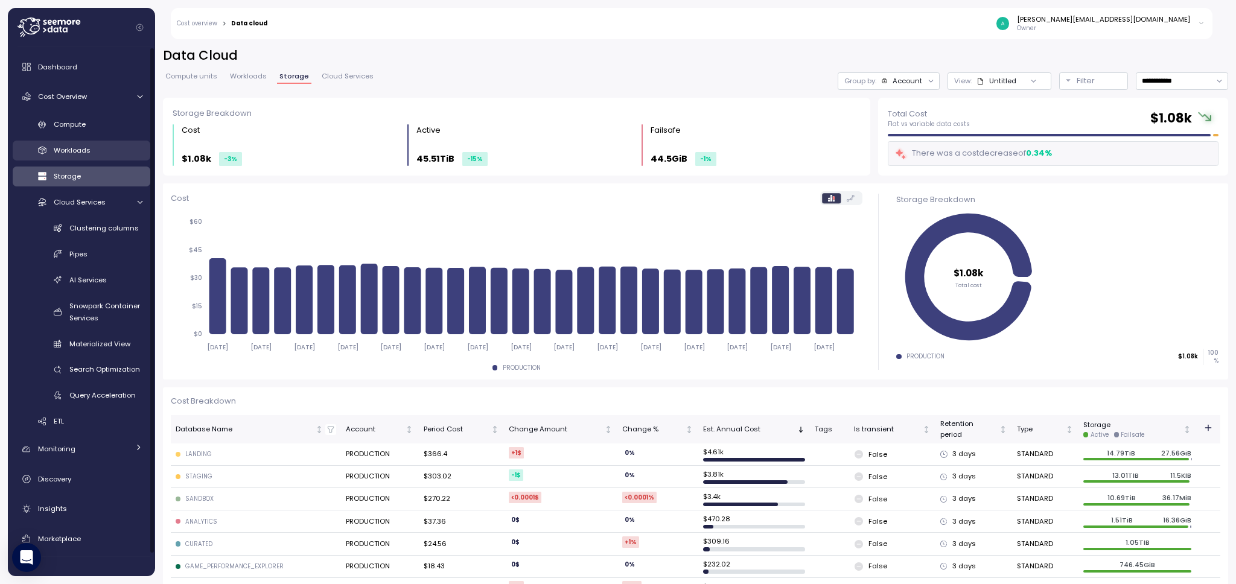
click at [101, 152] on div "Workloads" at bounding box center [98, 150] width 89 height 12
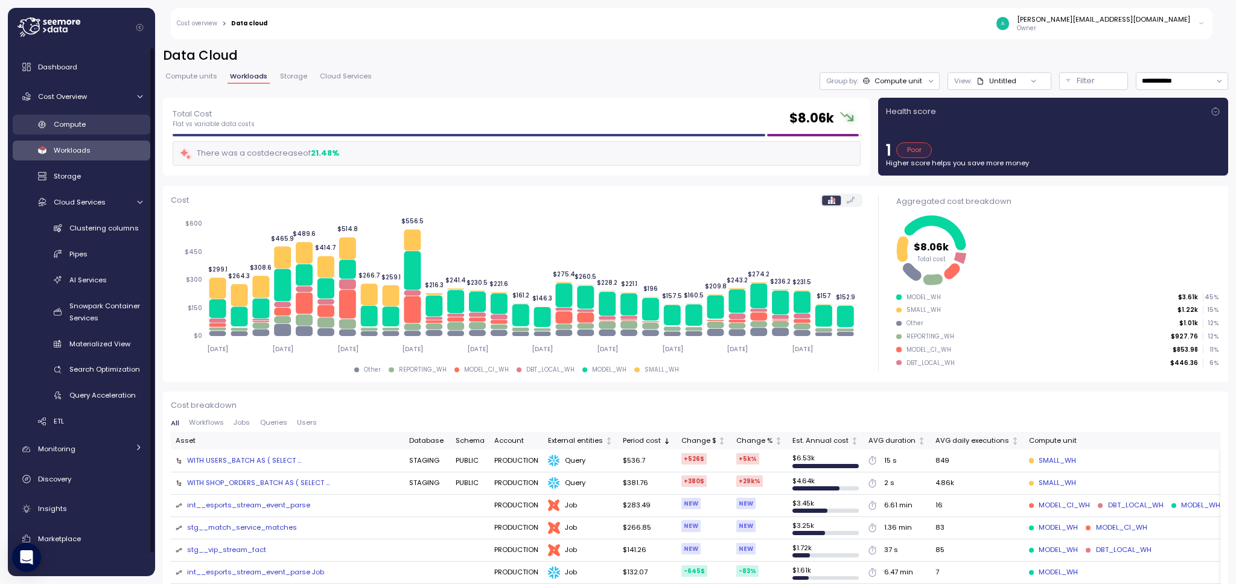
click at [97, 126] on div "Compute" at bounding box center [98, 124] width 89 height 12
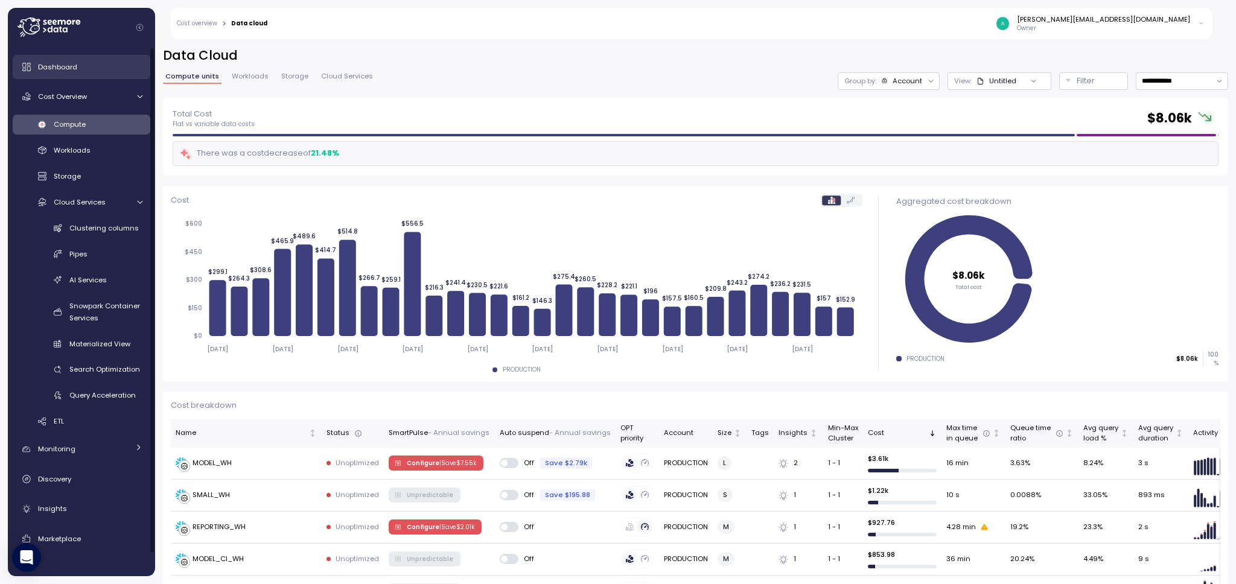
click at [86, 62] on div "Dashboard" at bounding box center [90, 67] width 104 height 12
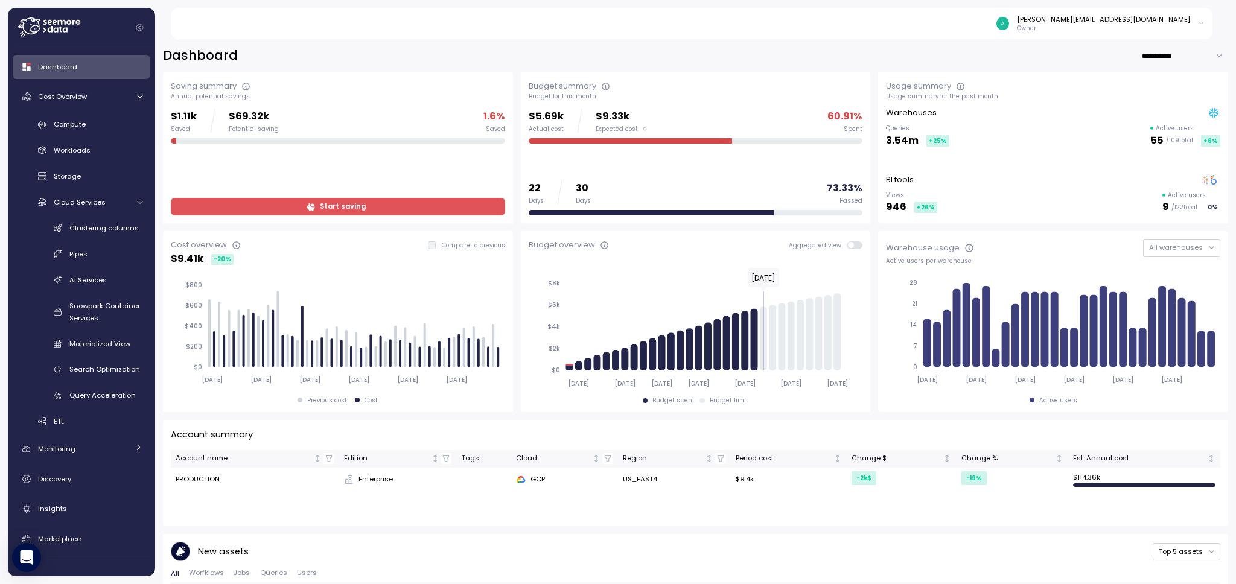
click at [1190, 66] on div "**********" at bounding box center [696, 594] width 1066 height 1095
click at [1195, 53] on input "**********" at bounding box center [1185, 56] width 87 height 18
click at [1182, 126] on div "Last year" at bounding box center [1168, 128] width 31 height 10
type input "*********"
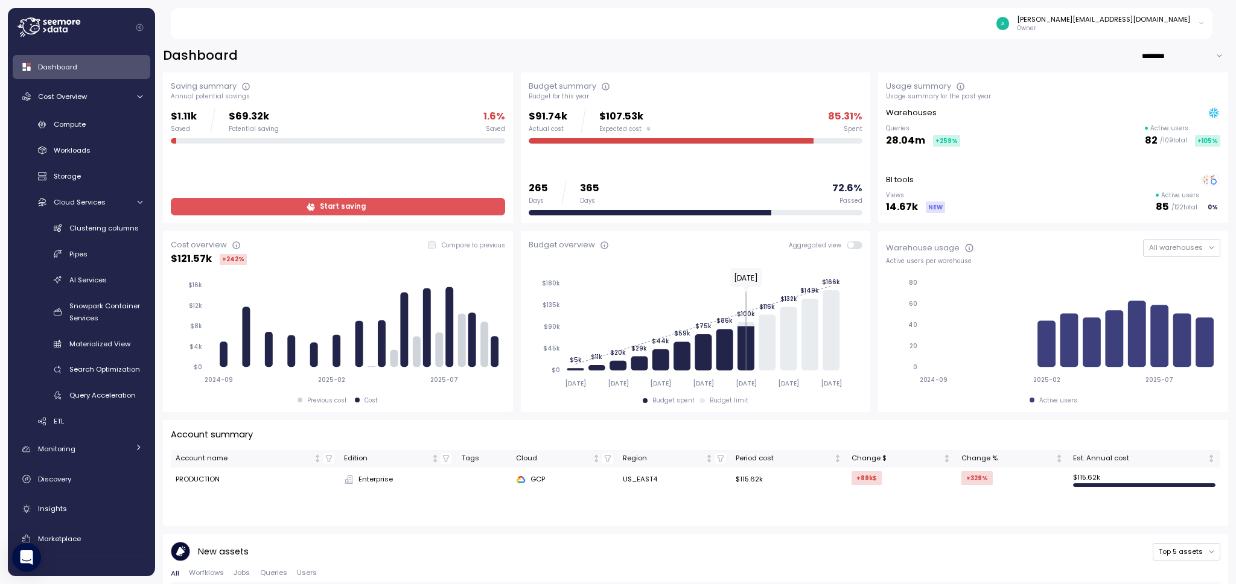
click at [892, 205] on p "14.67k" at bounding box center [902, 207] width 32 height 16
click at [92, 132] on link "Compute" at bounding box center [82, 125] width 138 height 20
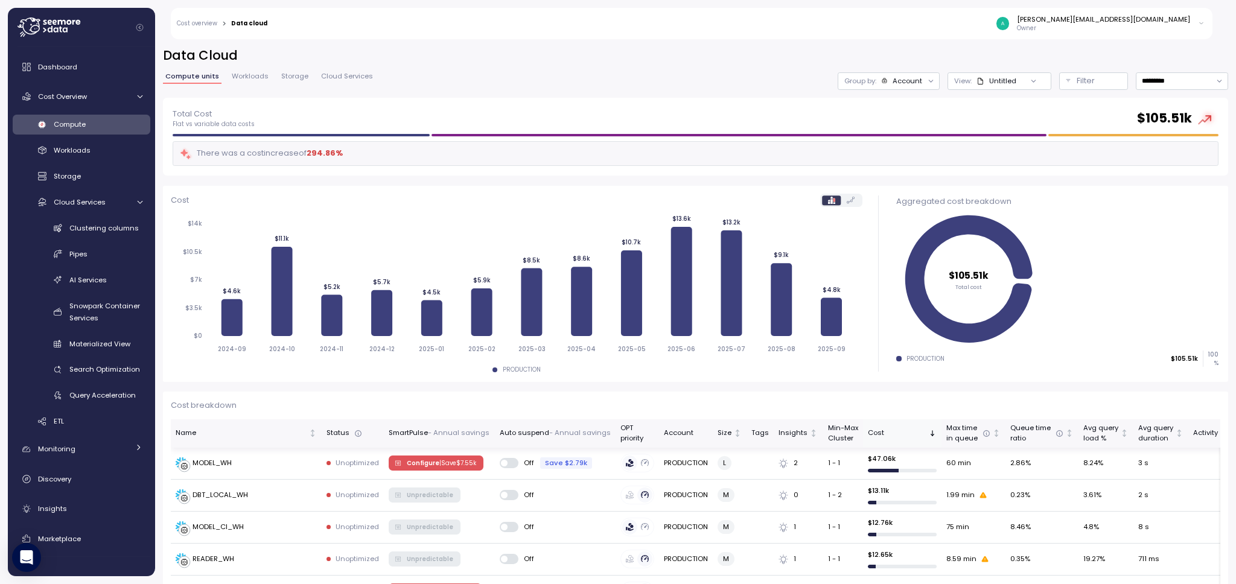
click at [881, 433] on div "Cost" at bounding box center [897, 433] width 59 height 11
click at [450, 463] on p "| Save $ 7.55k" at bounding box center [458, 463] width 37 height 8
click at [240, 66] on div "Data Cloud Compute units Workloads Storage Cloud Services Group by: Account Vie…" at bounding box center [696, 72] width 1066 height 51
click at [237, 80] on span "Workloads" at bounding box center [250, 76] width 37 height 7
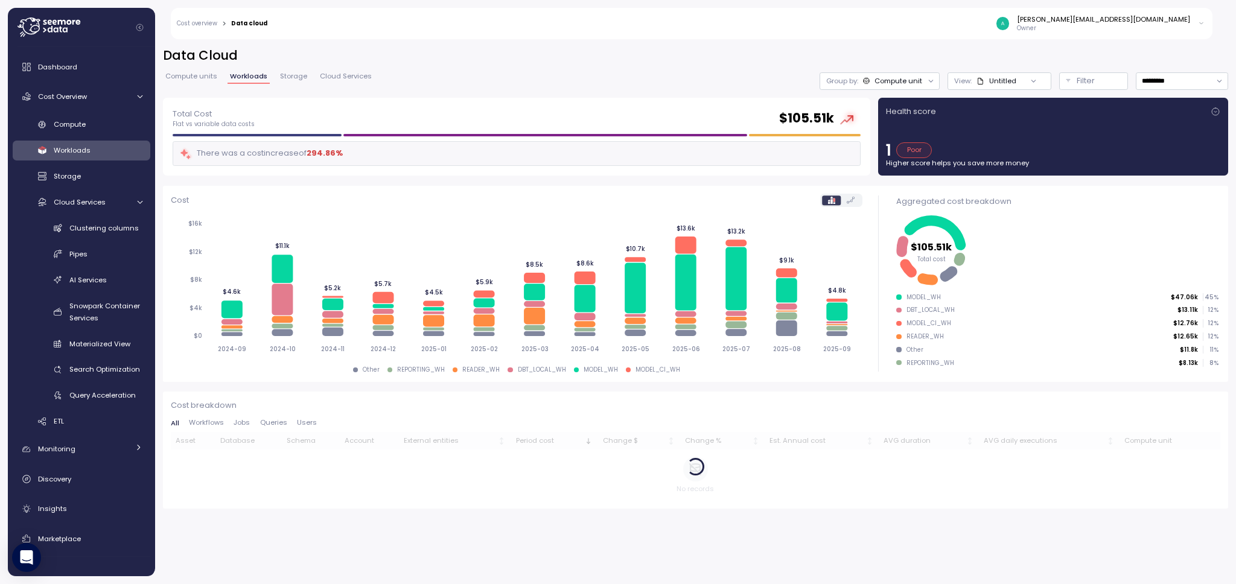
click at [299, 80] on span "Storage" at bounding box center [293, 76] width 27 height 7
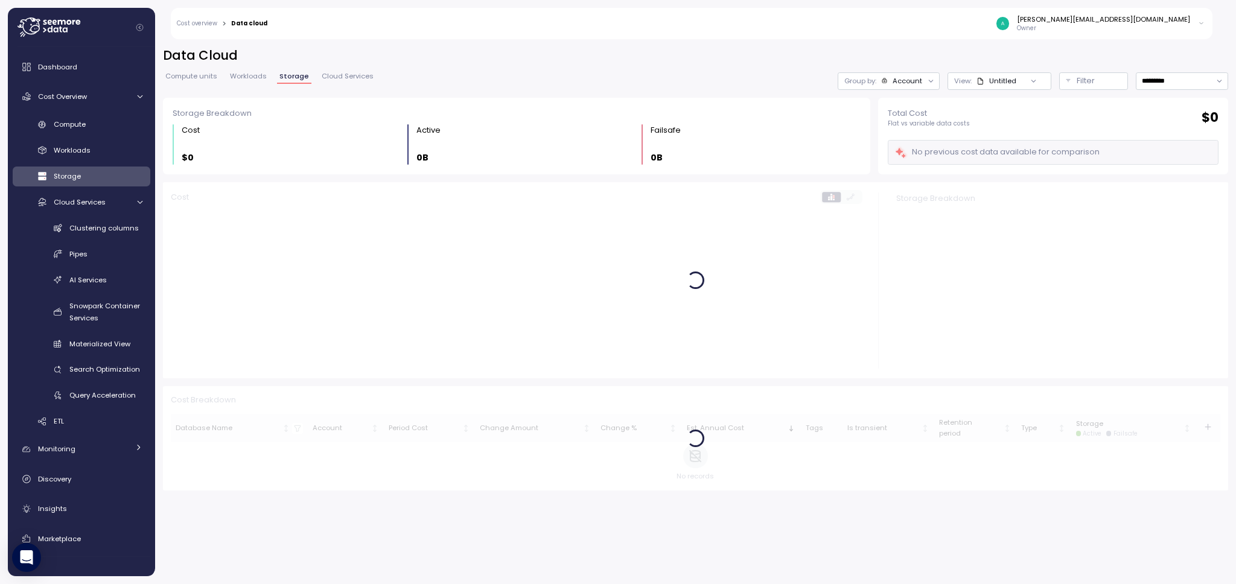
click at [252, 75] on span "Workloads" at bounding box center [248, 76] width 37 height 7
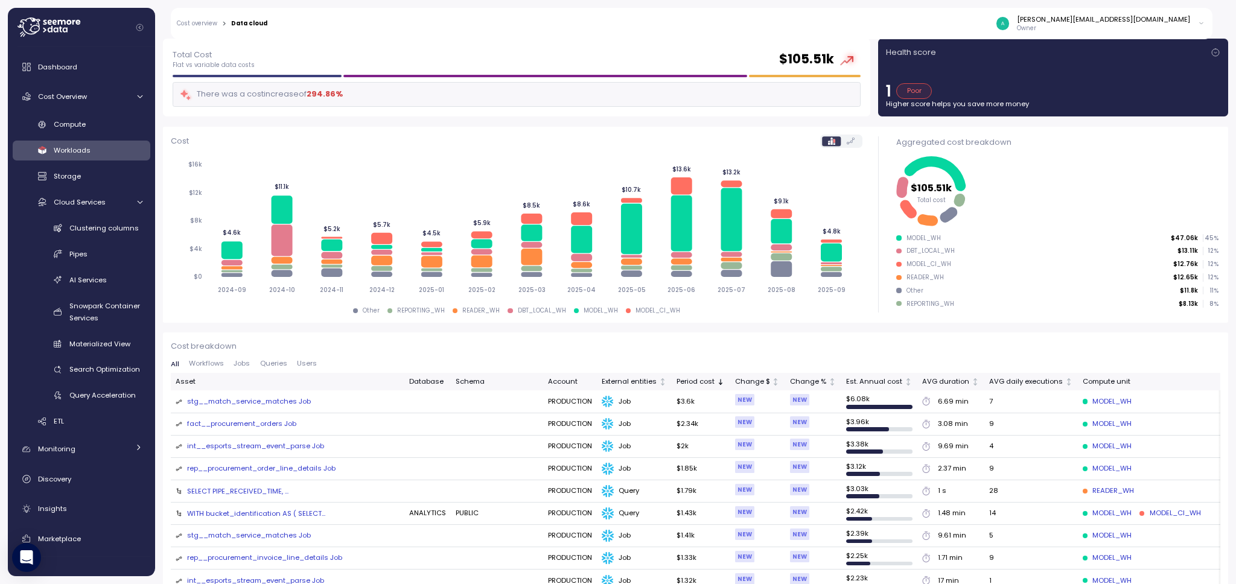
scroll to position [62, 0]
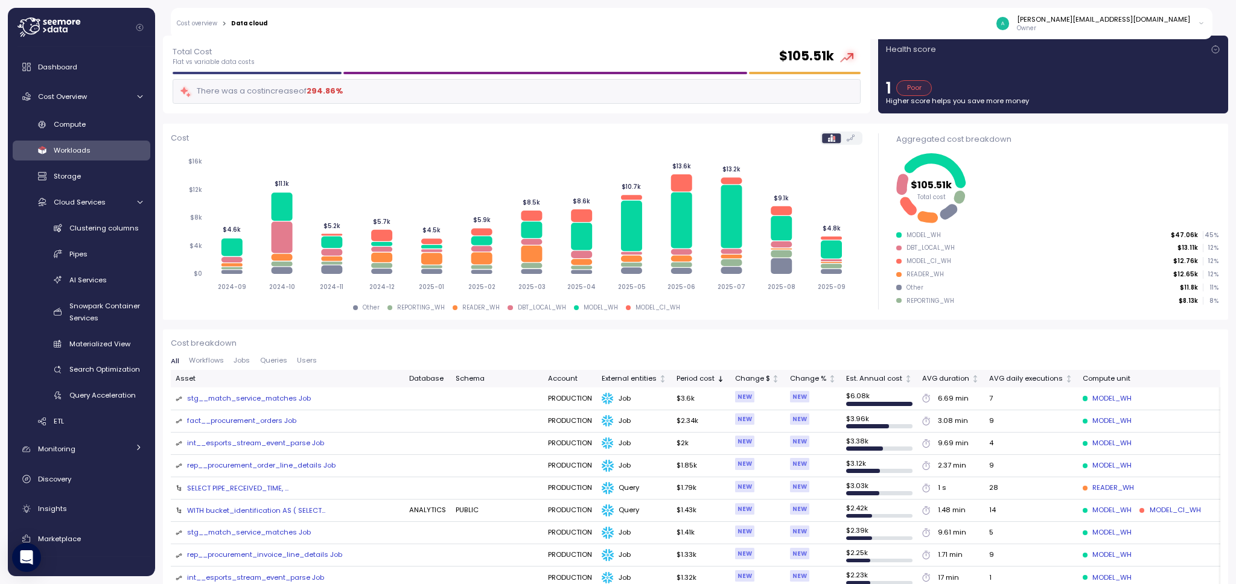
click at [292, 400] on div "stg__match_service_matches Job" at bounding box center [249, 399] width 124 height 11
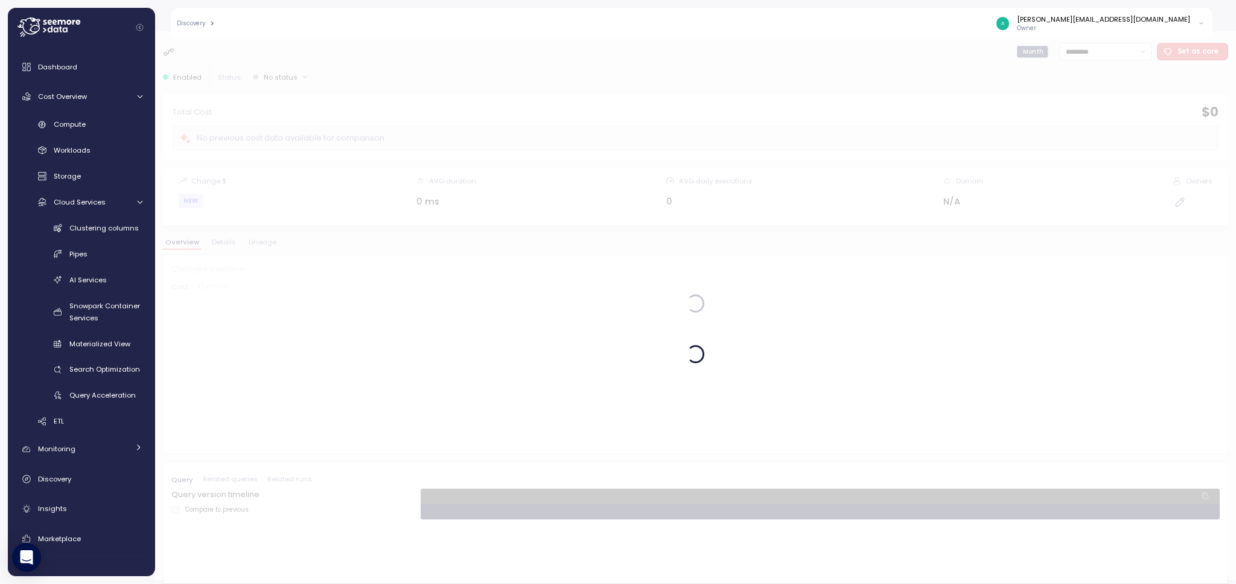
scroll to position [4, 0]
